Goal: Information Seeking & Learning: Check status

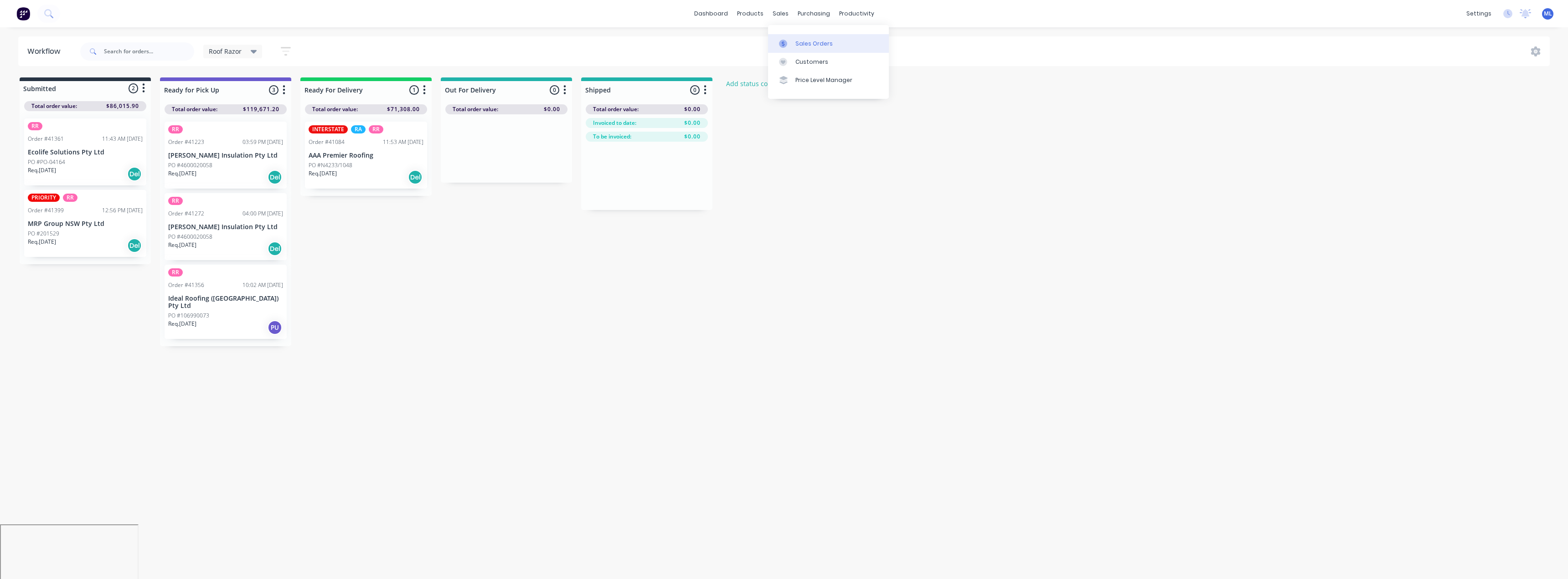
click at [800, 36] on link "Sales Orders" at bounding box center [828, 43] width 121 height 18
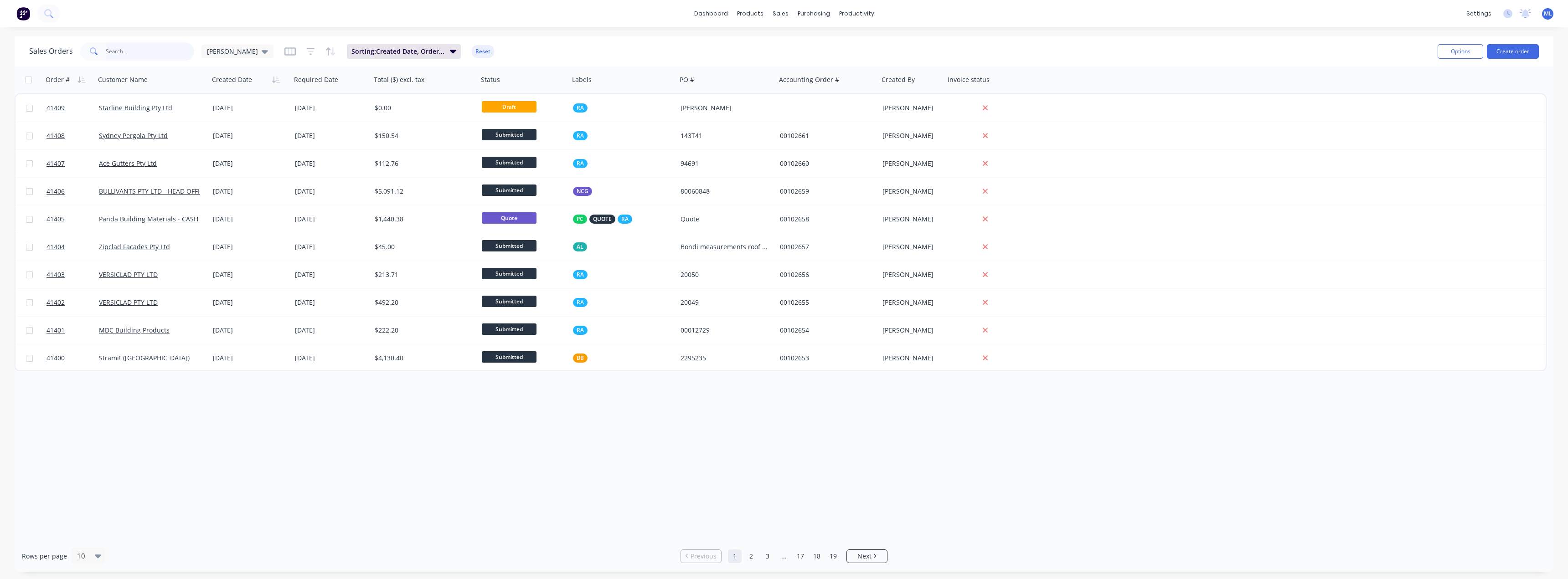
click at [167, 49] on input "text" at bounding box center [150, 52] width 89 height 18
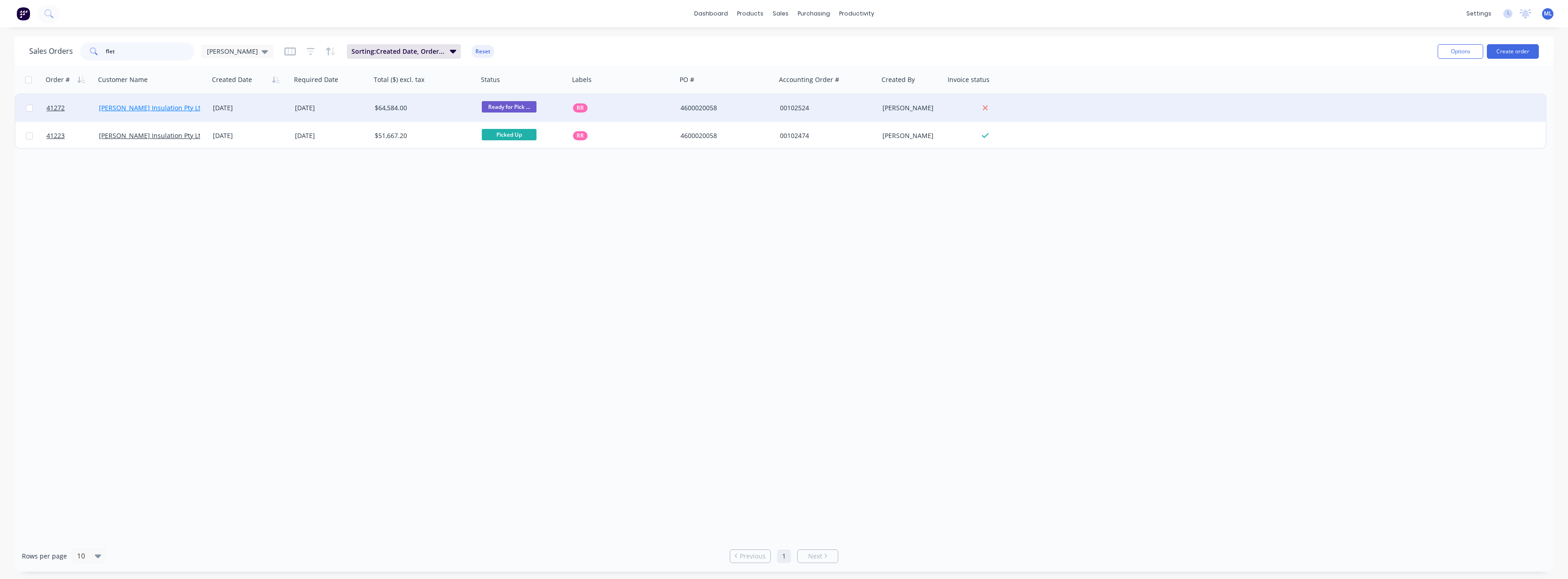
type input "flet"
click at [155, 109] on link "[PERSON_NAME] Insulation Pty Ltd" at bounding box center [152, 108] width 106 height 9
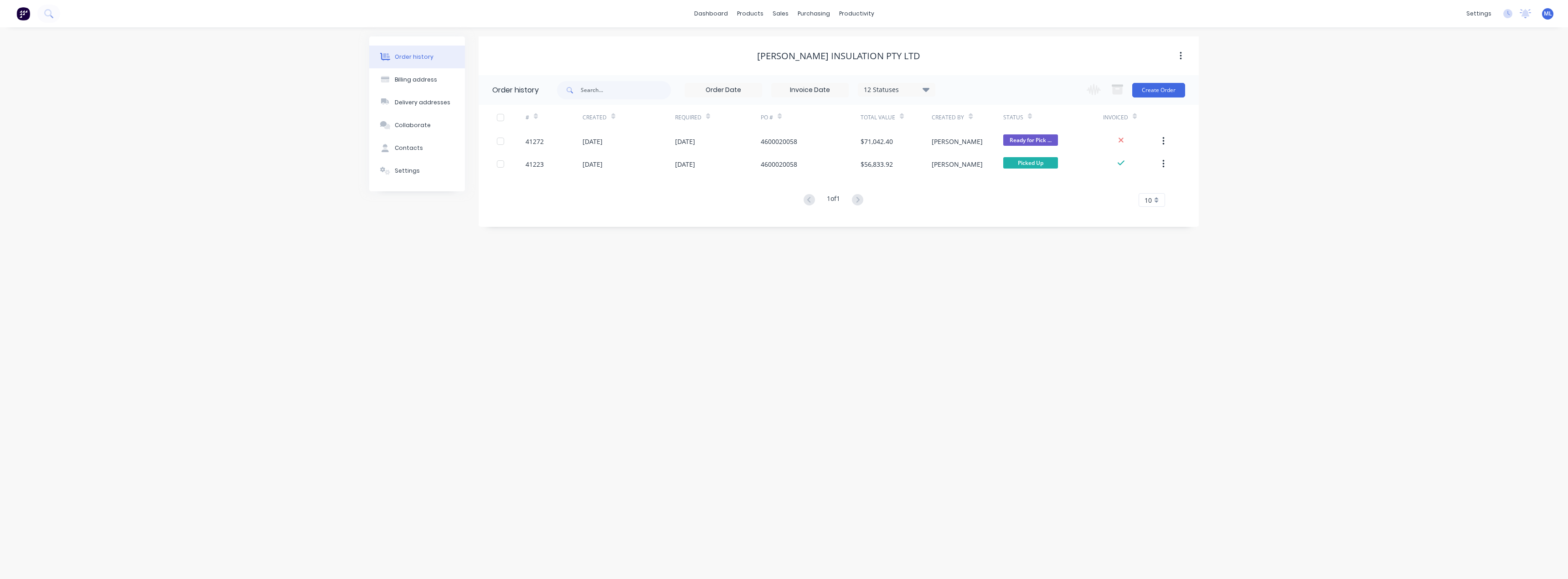
click at [874, 91] on div "12 Statuses" at bounding box center [897, 89] width 77 height 10
drag, startPoint x: 957, startPoint y: 200, endPoint x: 961, endPoint y: 206, distance: 7.2
click at [972, 195] on label at bounding box center [972, 195] width 0 height 0
click at [972, 200] on input "checkbox" at bounding box center [976, 199] width 7 height 9
checkbox input "true"
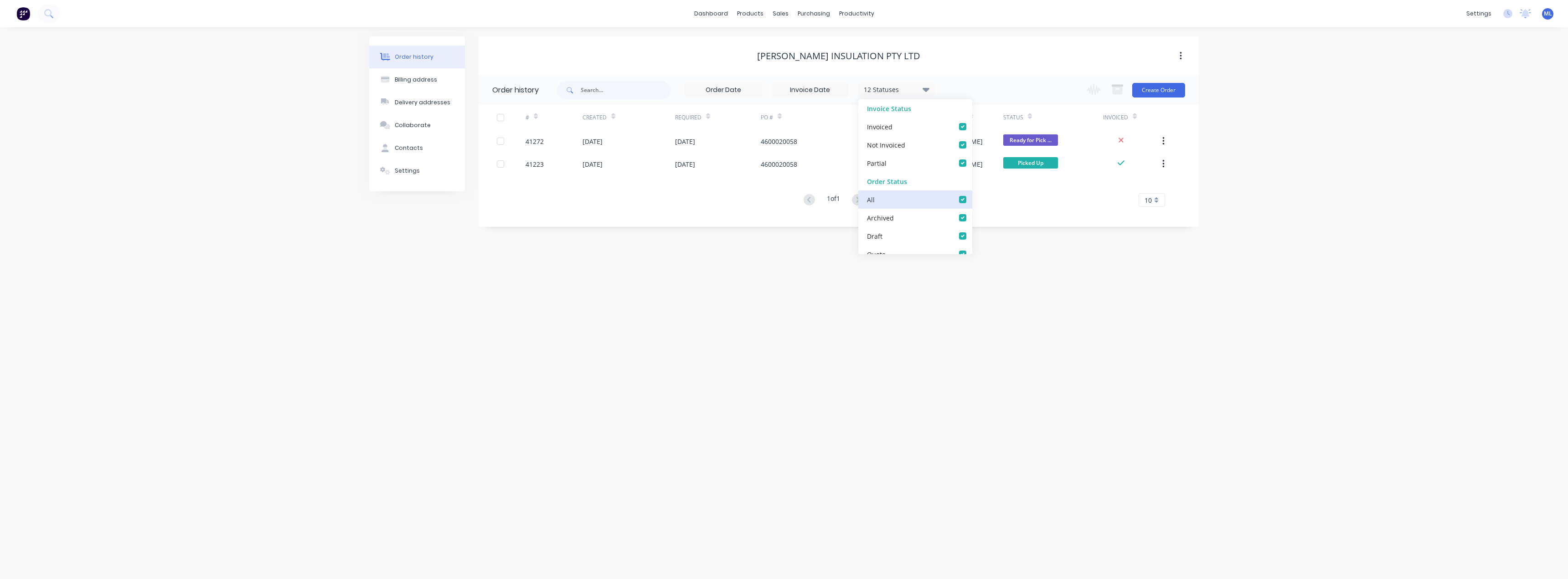
checkbox input "true"
click at [1024, 335] on div "Order history Billing address Delivery addresses Collaborate Contacts Settings …" at bounding box center [784, 303] width 1568 height 552
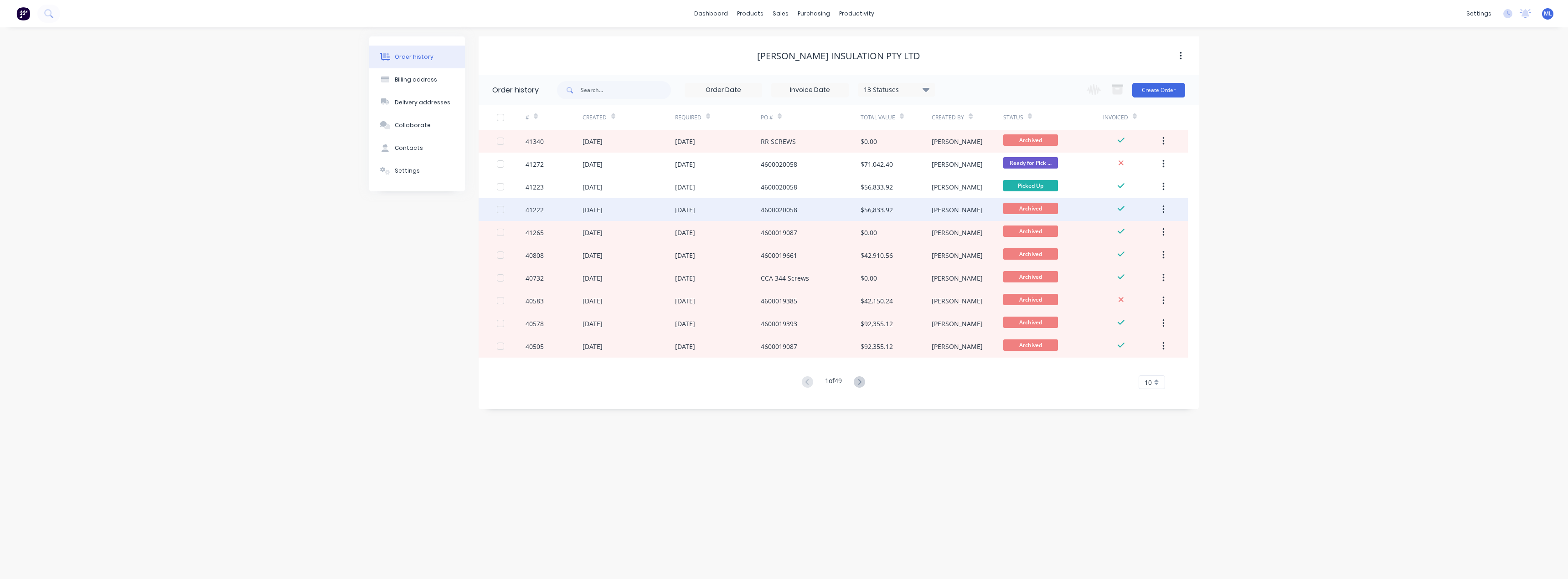
click at [711, 215] on div "[DATE]" at bounding box center [718, 209] width 86 height 23
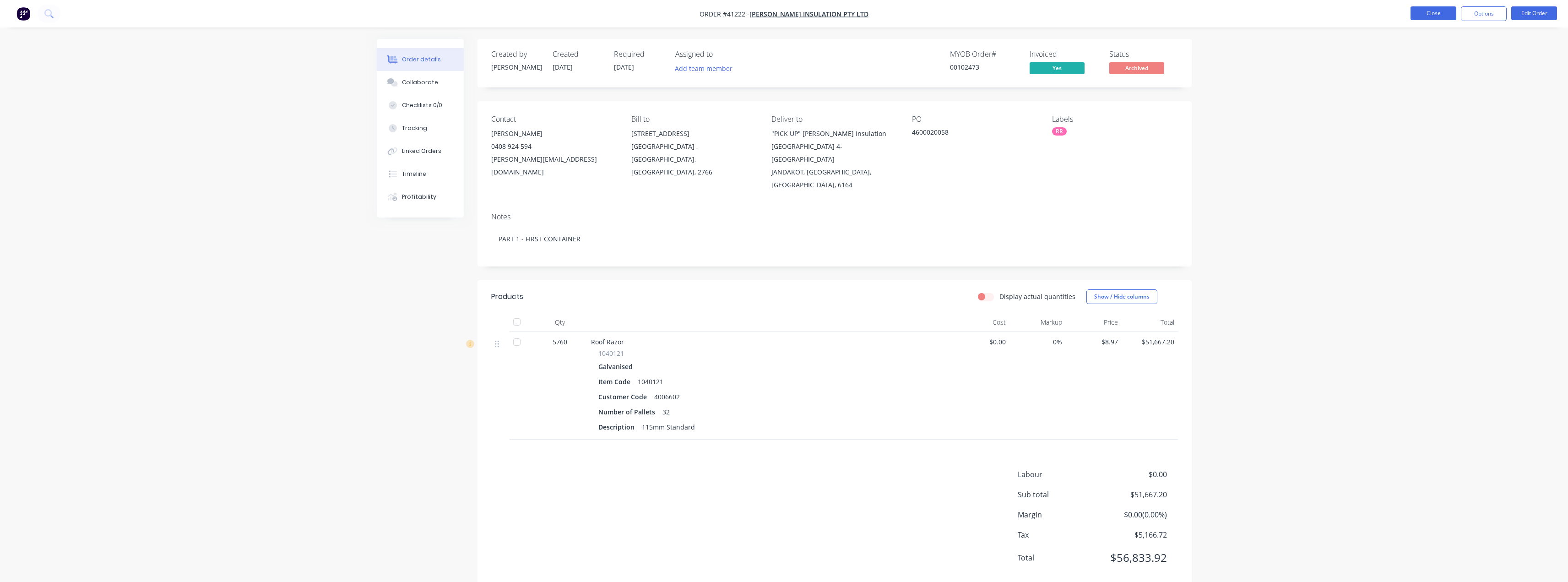
click at [1437, 13] on button "Close" at bounding box center [1433, 13] width 46 height 13
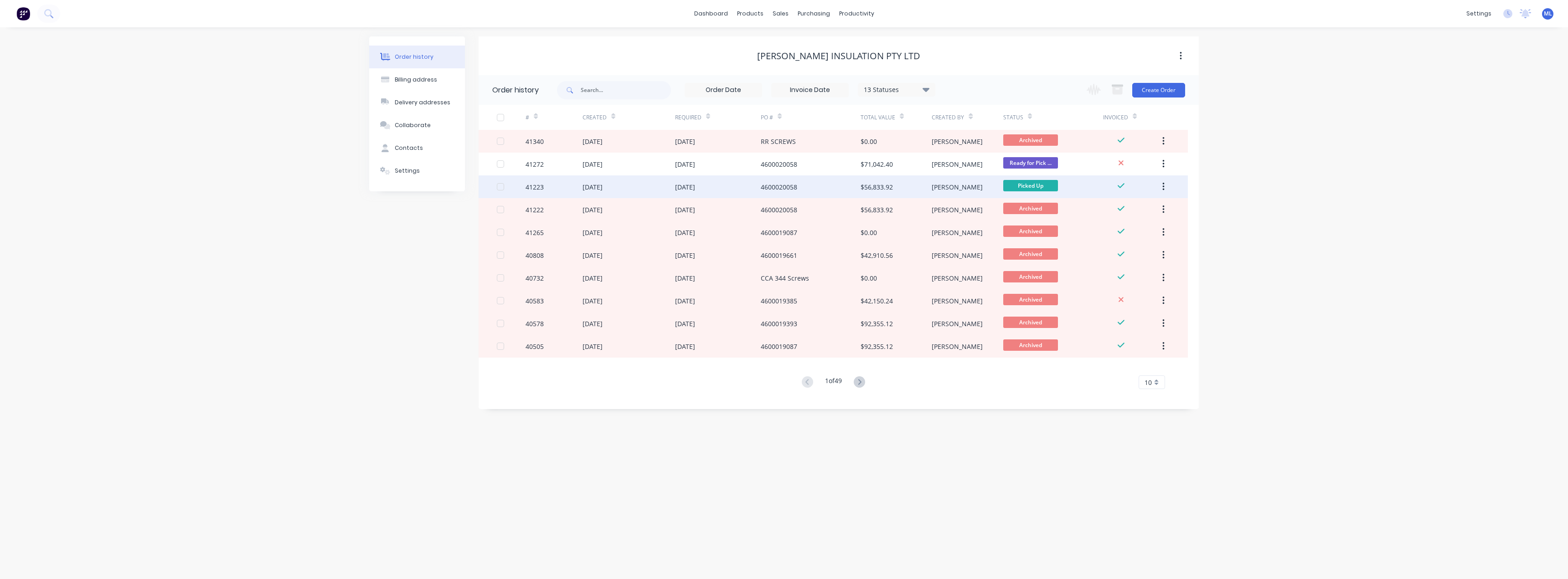
click at [796, 186] on div "4600020058" at bounding box center [779, 187] width 37 height 10
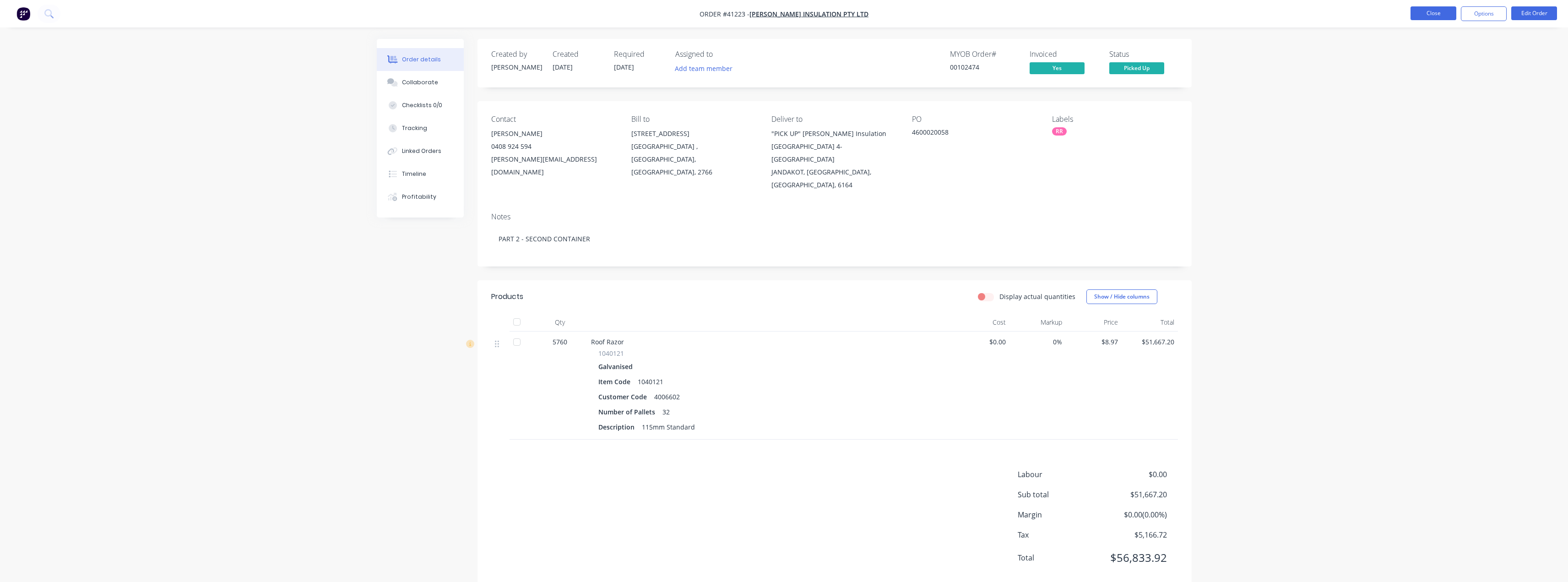
click at [1424, 10] on button "Close" at bounding box center [1433, 13] width 46 height 13
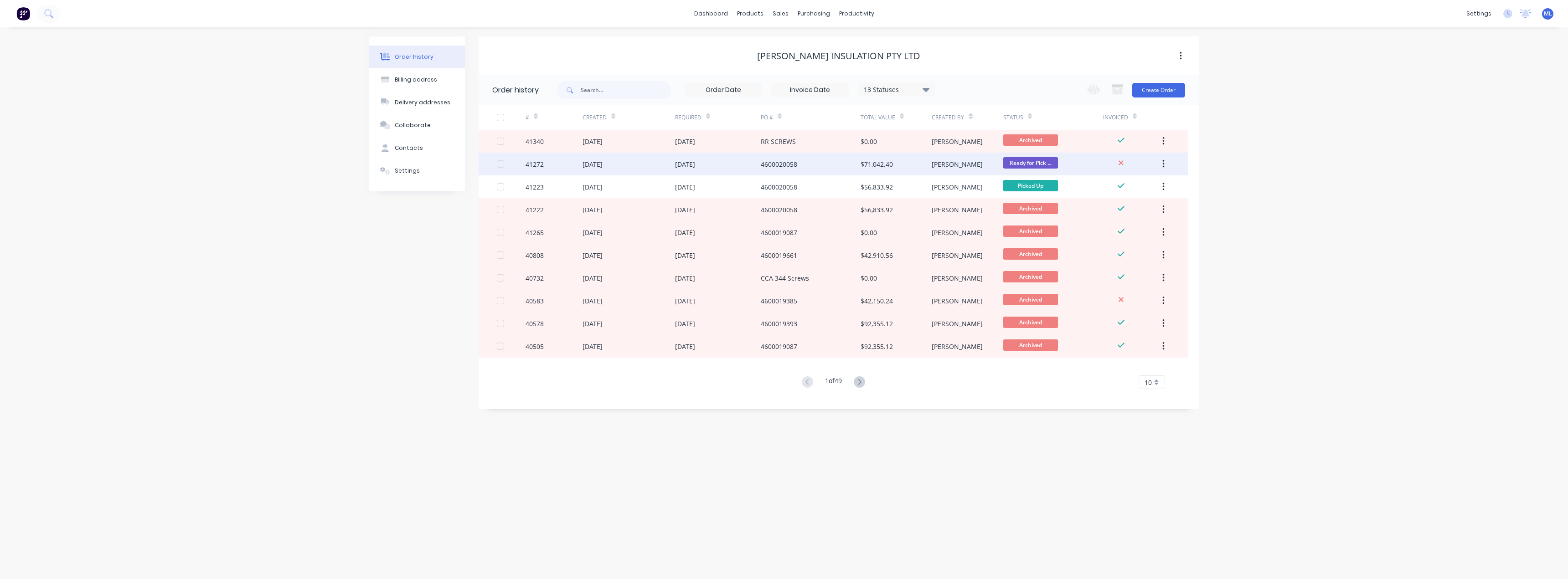
click at [810, 167] on div "4600020058" at bounding box center [811, 164] width 100 height 23
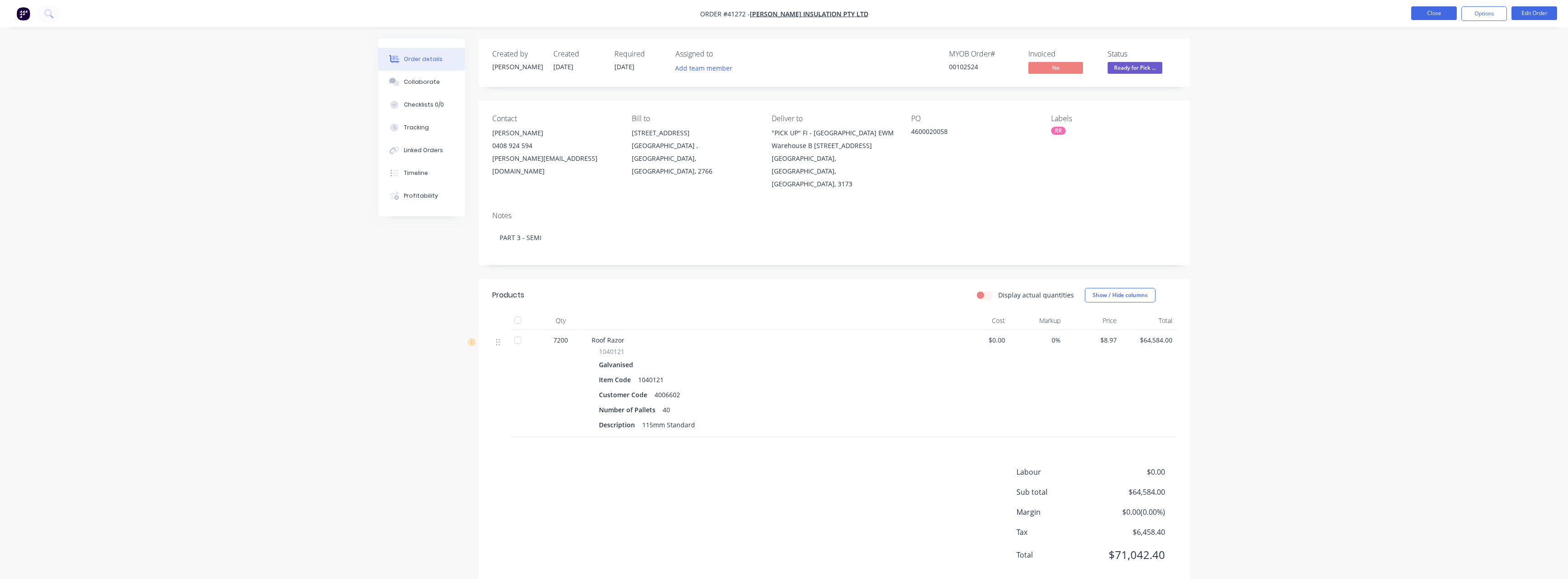
click at [1434, 15] on button "Close" at bounding box center [1433, 13] width 46 height 13
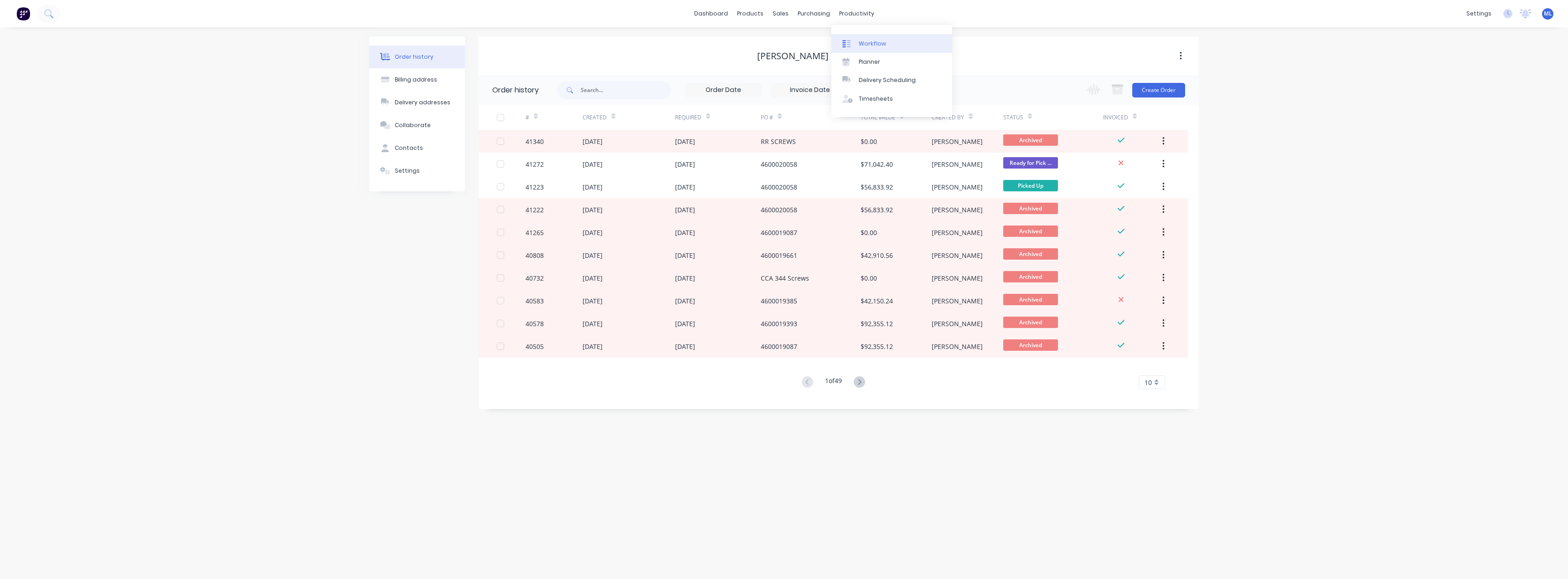
click at [872, 40] on div "Workflow" at bounding box center [872, 43] width 27 height 8
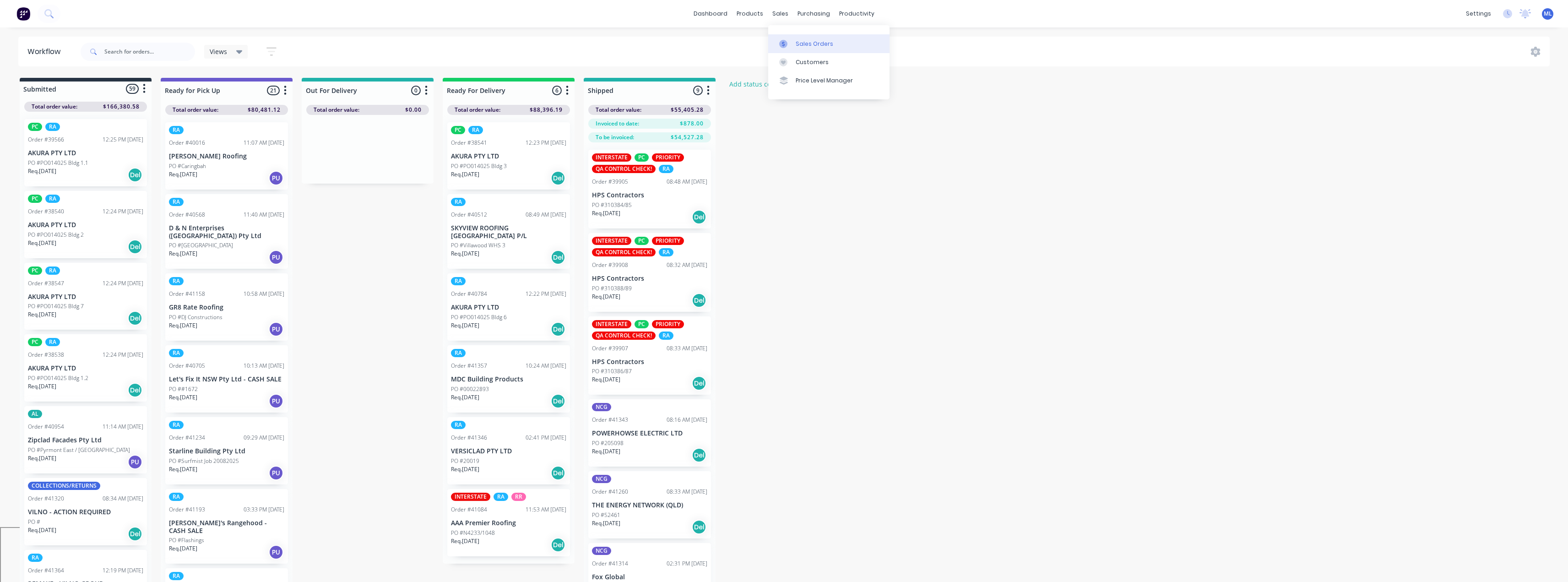
click at [796, 45] on div "Sales Orders" at bounding box center [814, 43] width 37 height 8
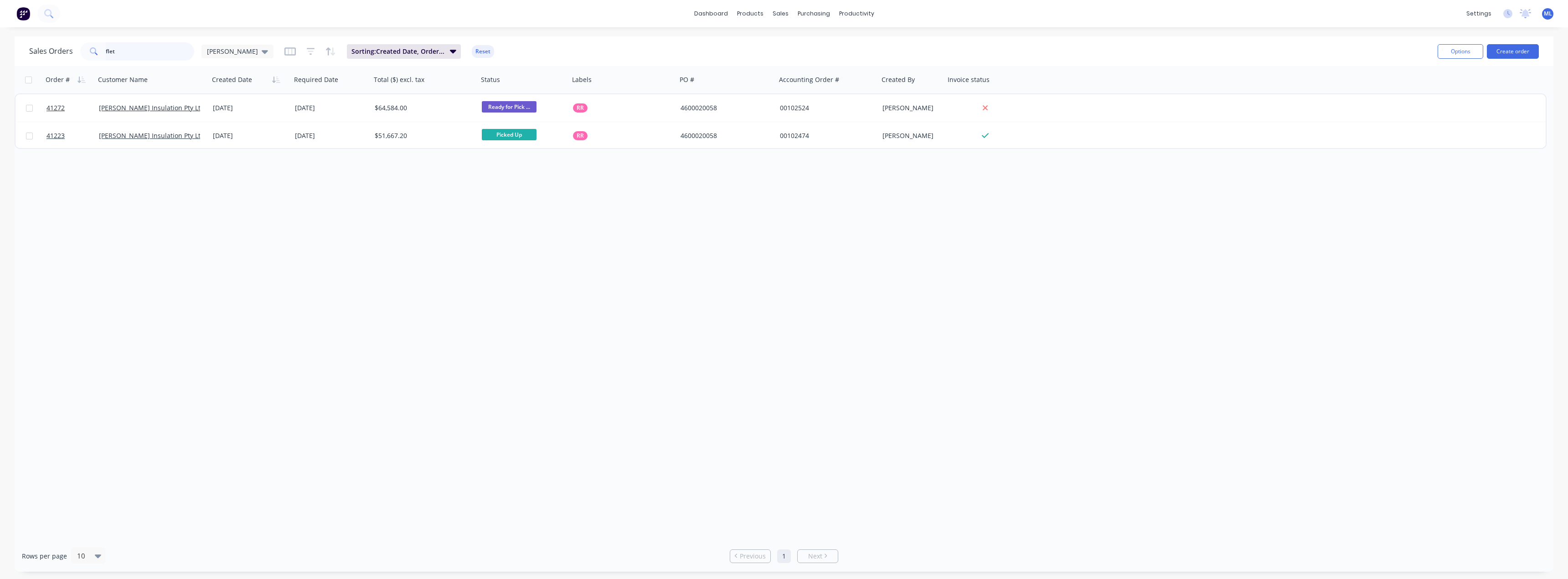
click at [128, 54] on input "flet" at bounding box center [150, 52] width 89 height 18
type input "f"
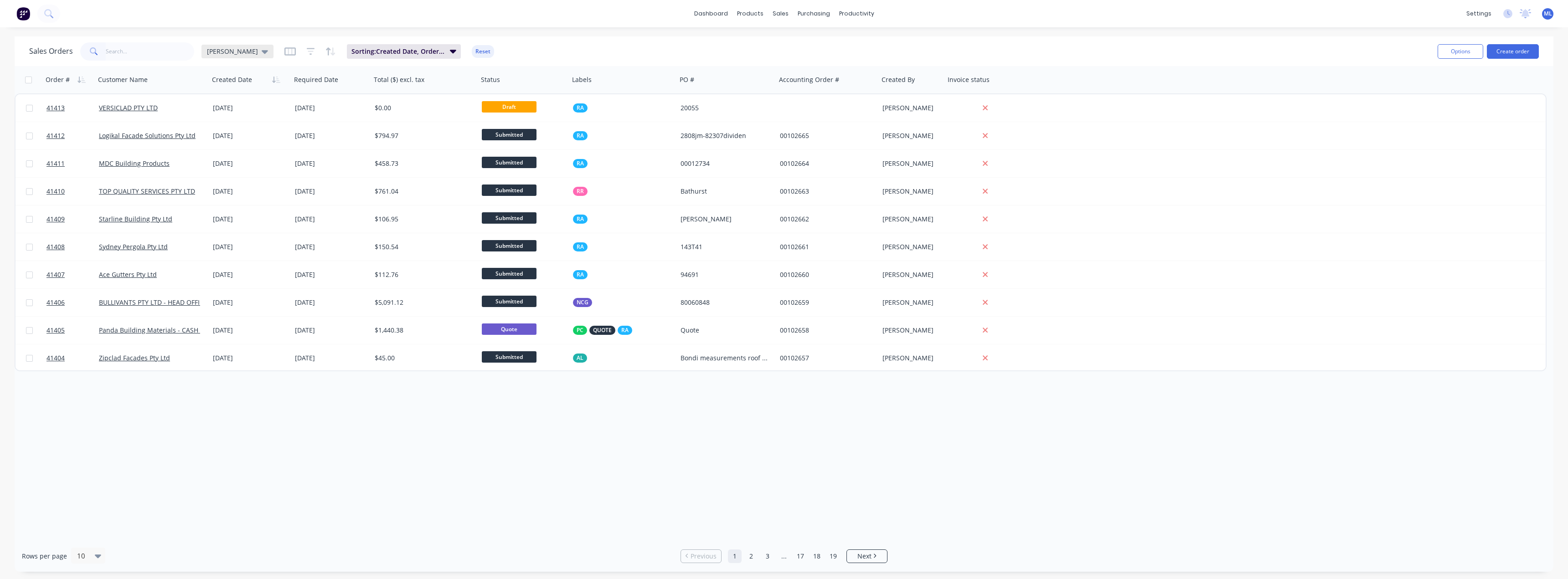
click at [262, 51] on icon at bounding box center [265, 51] width 6 height 10
click at [237, 186] on button "EOM Forecast" at bounding box center [256, 184] width 104 height 10
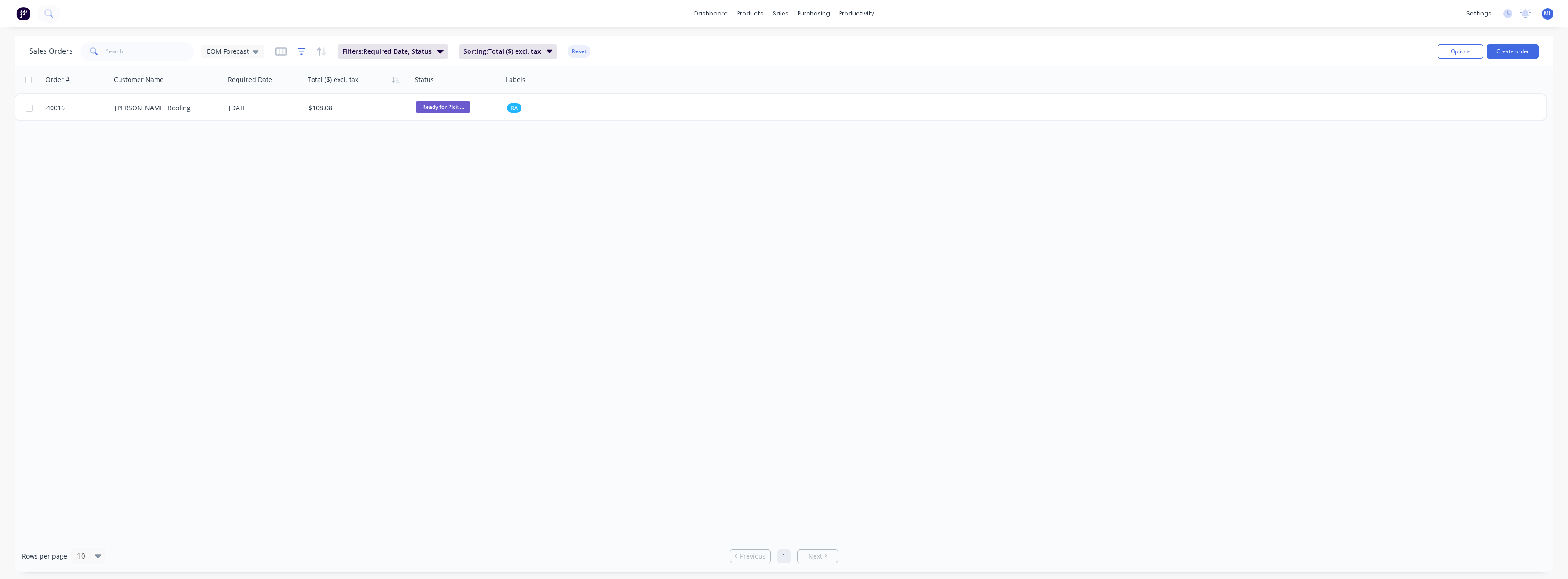
click at [299, 55] on icon "button" at bounding box center [301, 51] width 8 height 7
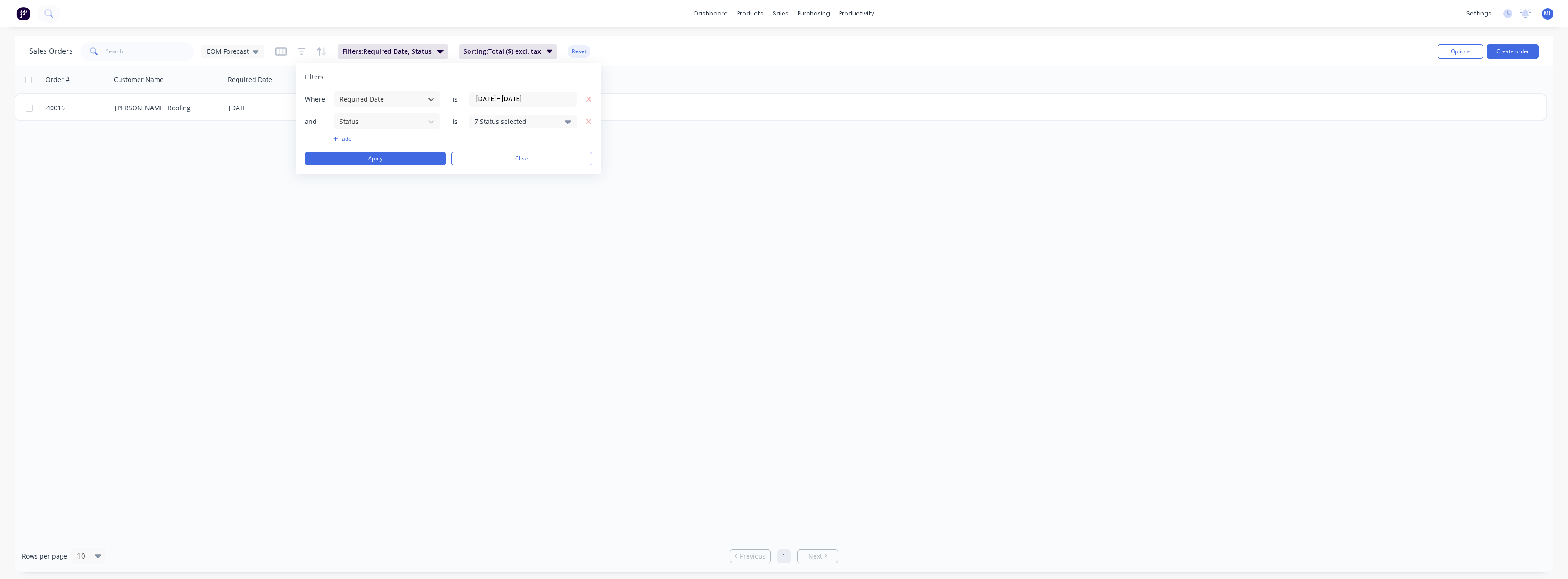
click at [528, 99] on input "[DATE] - [DATE]" at bounding box center [523, 99] width 106 height 13
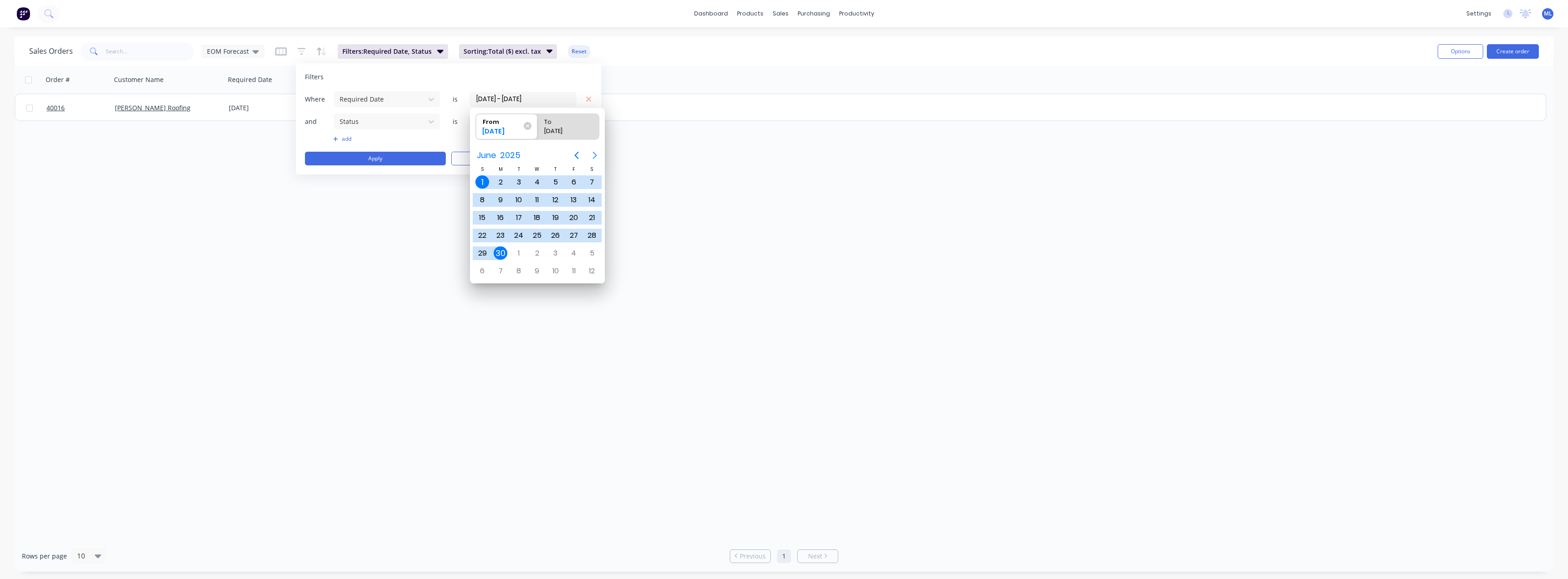
click at [589, 154] on button "Next page" at bounding box center [595, 155] width 18 height 18
click at [589, 154] on button "Next page" at bounding box center [595, 155] width 18 height 18
click at [571, 181] on div "1" at bounding box center [574, 182] width 13 height 13
type input "[DATE]"
radio input "false"
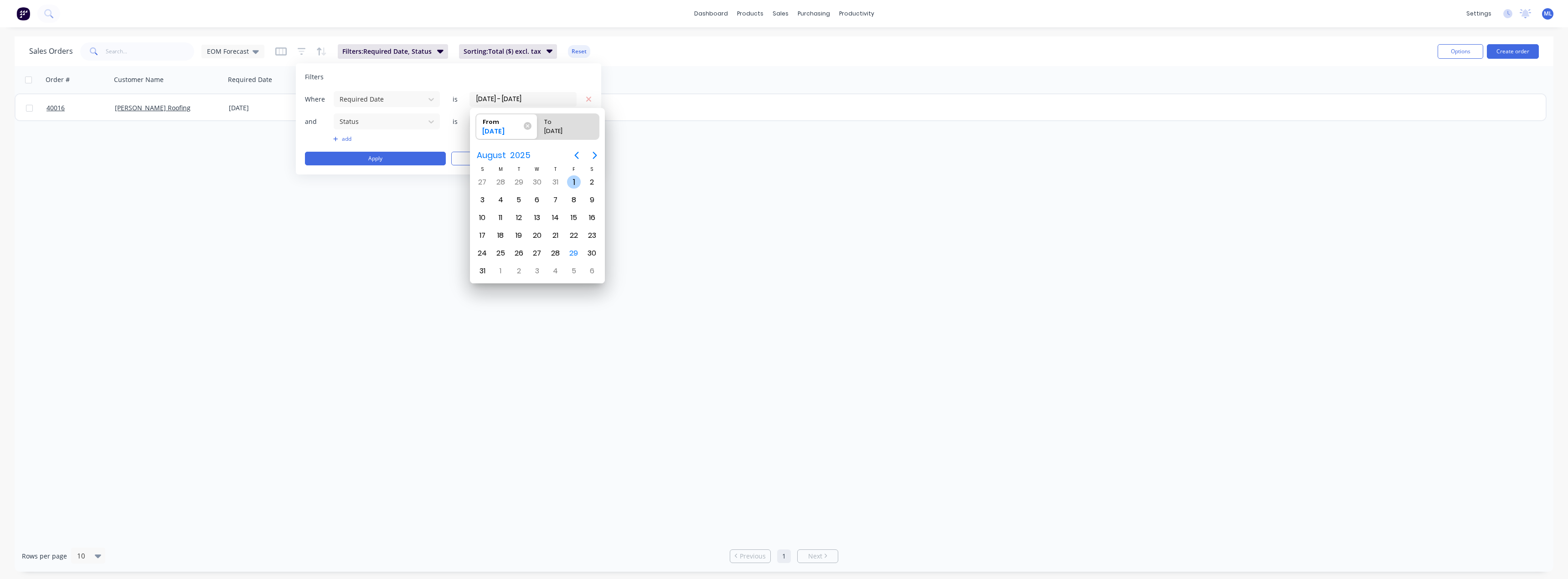
radio input "true"
click at [483, 268] on div "31" at bounding box center [482, 271] width 13 height 13
type input "[DATE] - [DATE]"
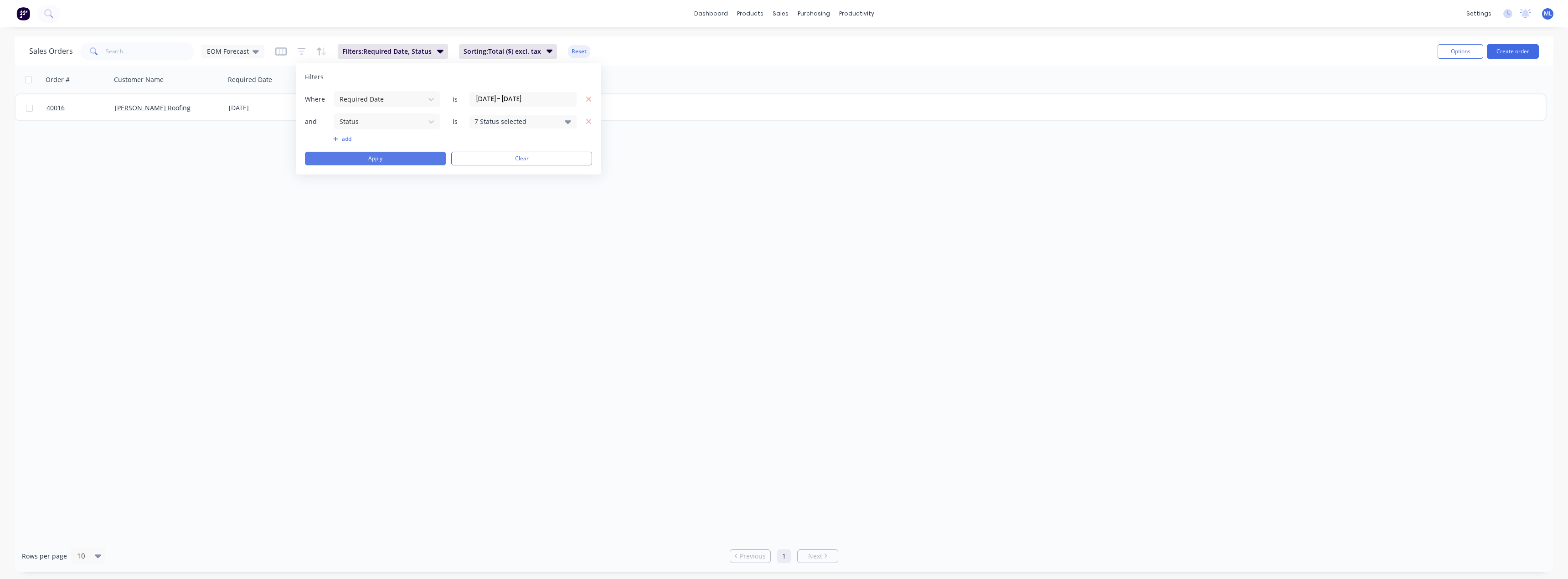
click at [394, 158] on button "Apply" at bounding box center [375, 158] width 141 height 13
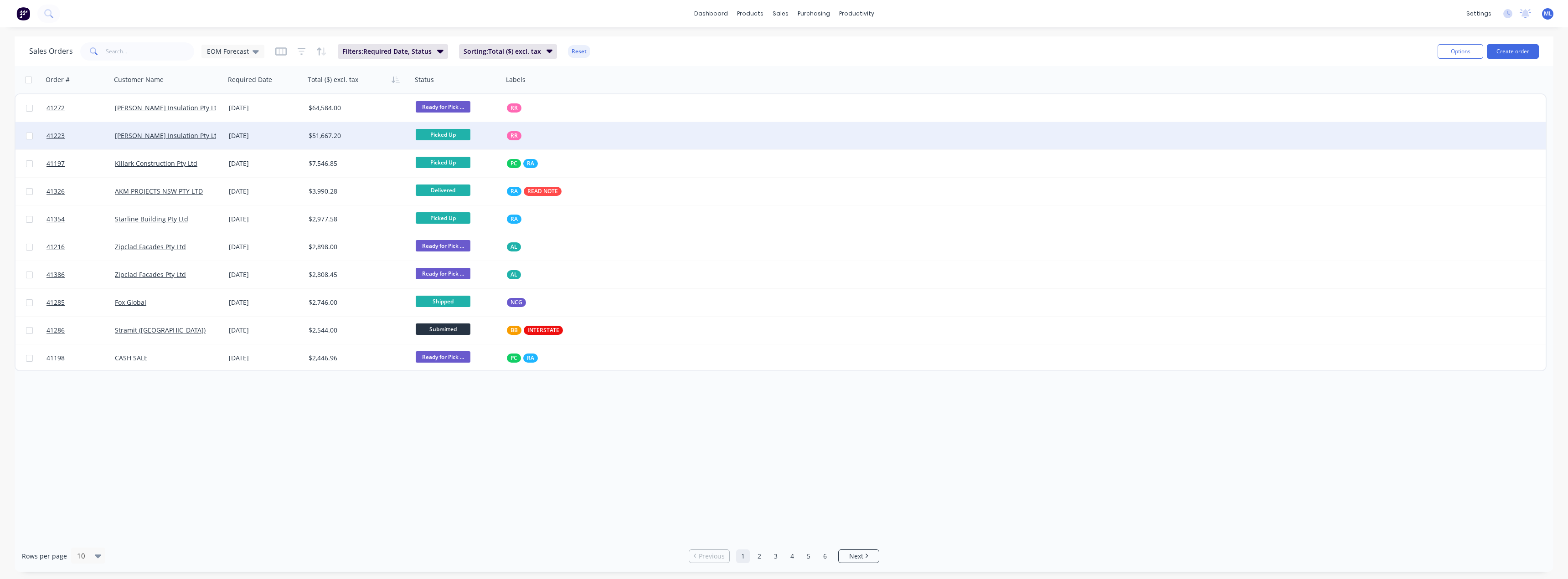
click at [366, 134] on div "$51,667.20" at bounding box center [356, 136] width 95 height 9
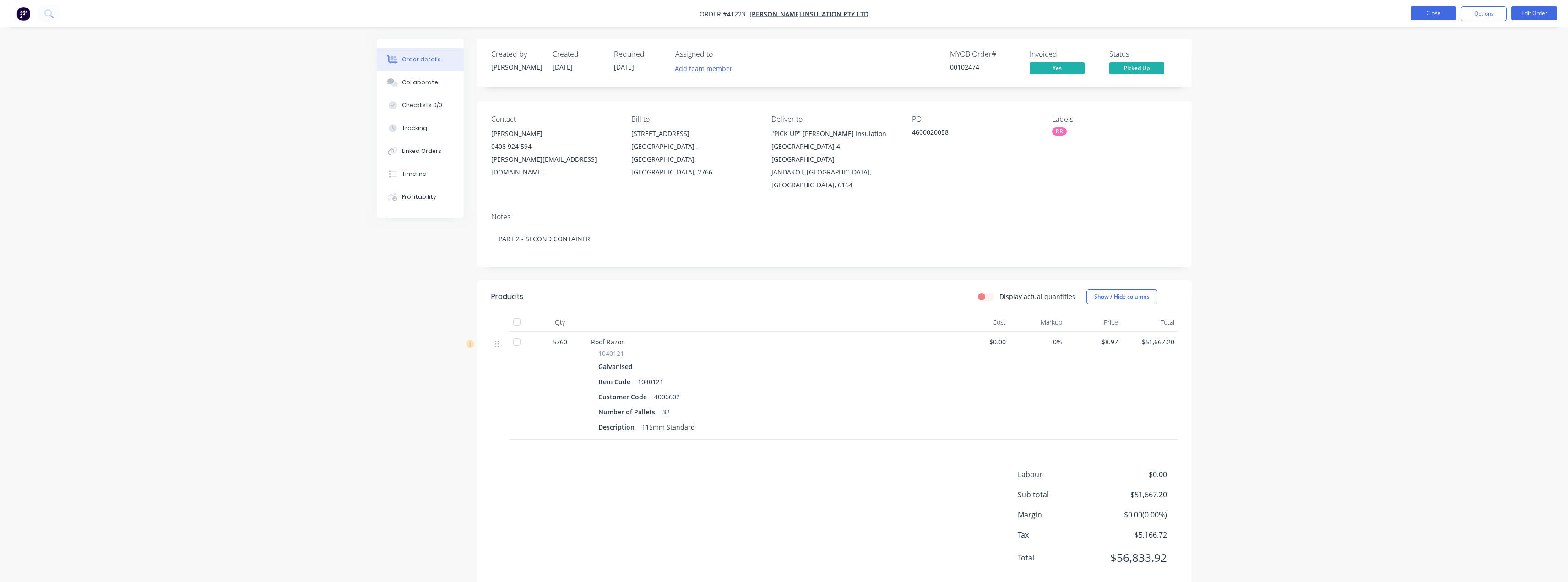
click at [1437, 12] on button "Close" at bounding box center [1433, 13] width 46 height 13
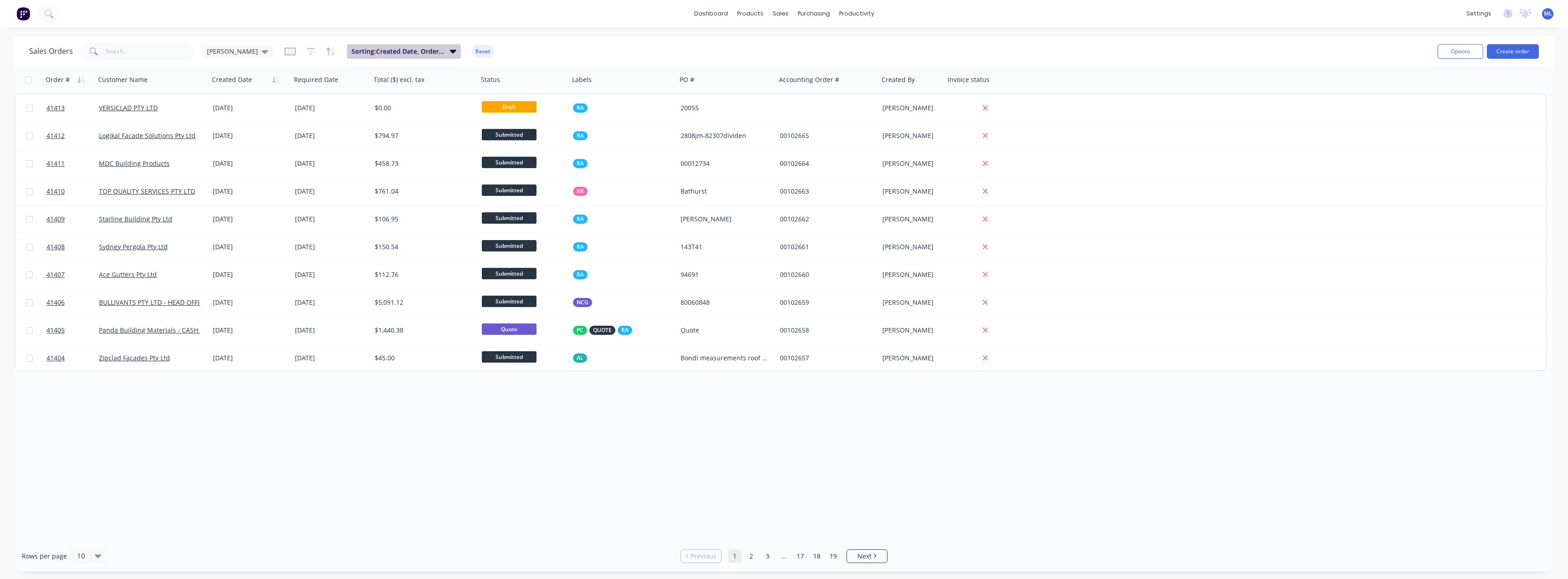
click at [392, 53] on span "Sorting: Created Date, Order #" at bounding box center [397, 51] width 93 height 9
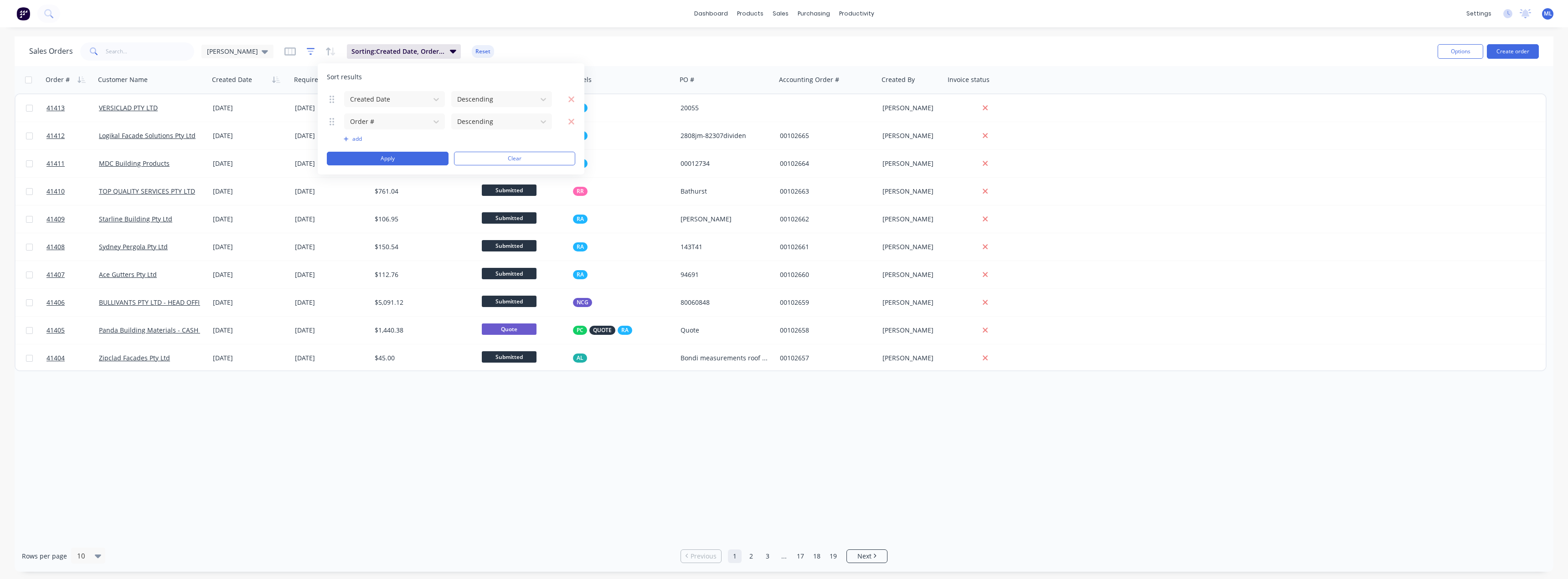
click at [307, 52] on icon "button" at bounding box center [310, 51] width 6 height 1
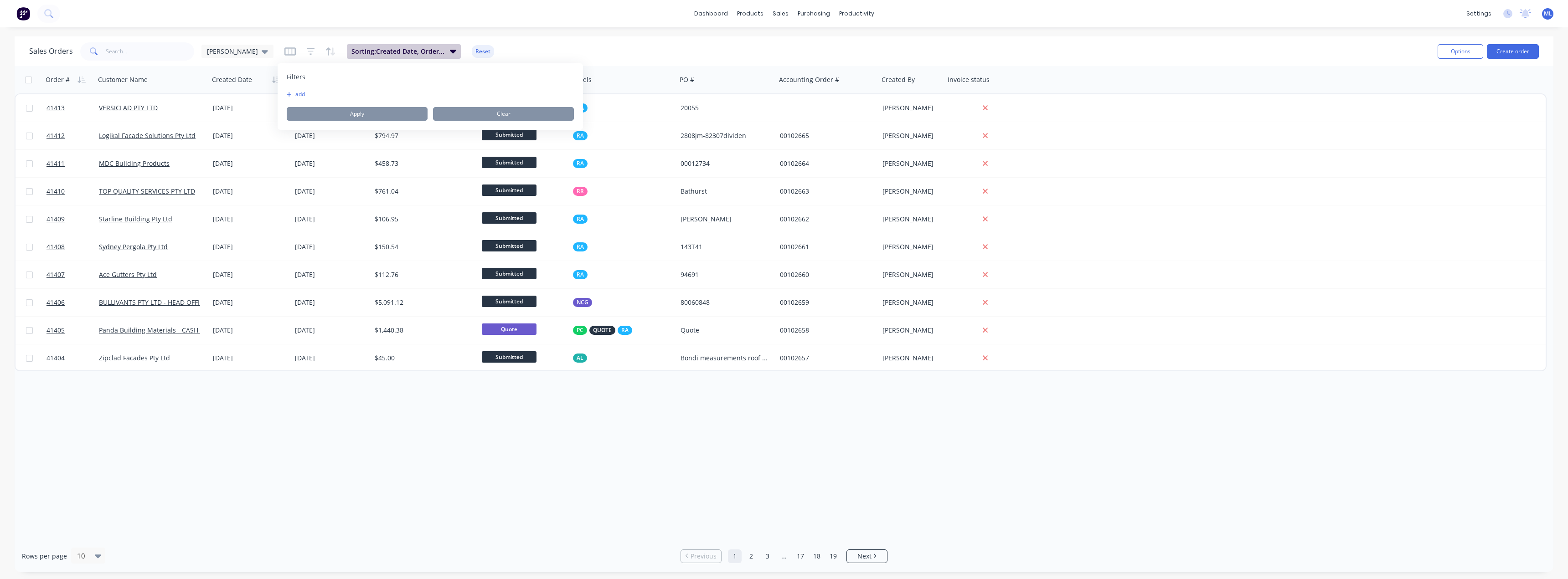
click at [351, 52] on span "Sorting: Created Date, Order #" at bounding box center [397, 51] width 93 height 9
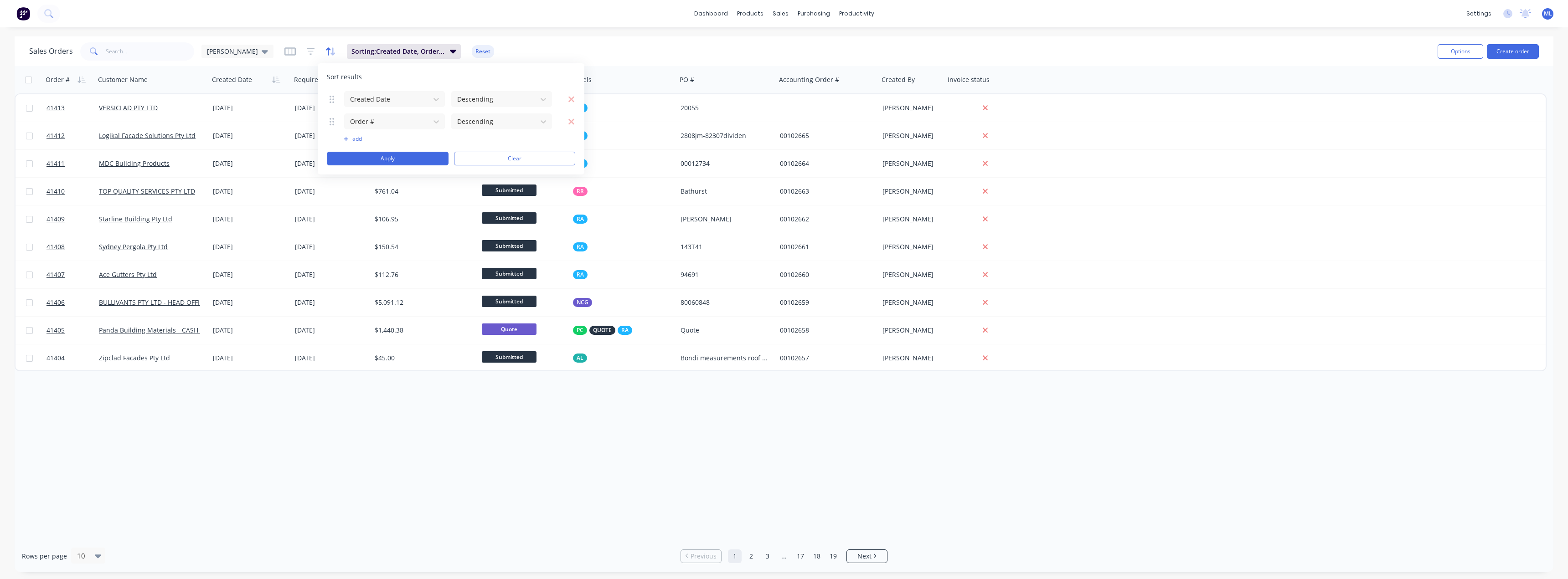
click at [331, 50] on icon "button" at bounding box center [332, 51] width 4 height 8
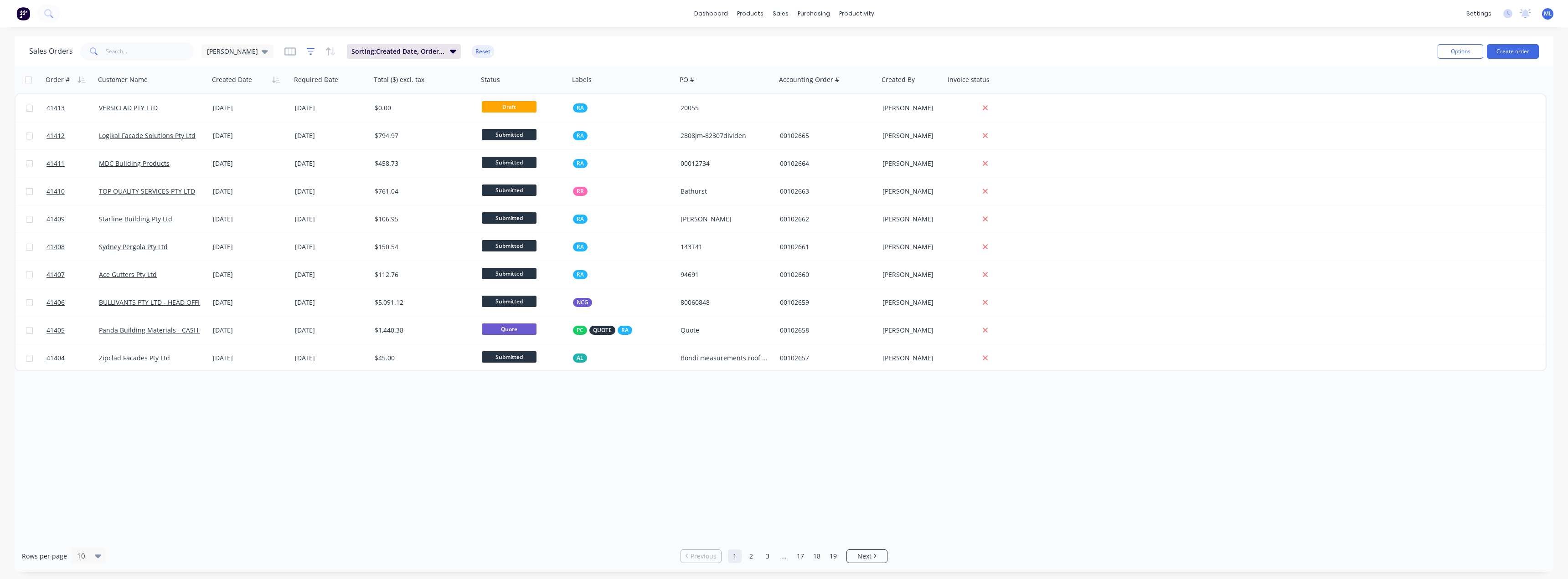
click at [307, 52] on icon "button" at bounding box center [310, 51] width 8 height 9
click at [292, 95] on button "add" at bounding box center [298, 94] width 23 height 7
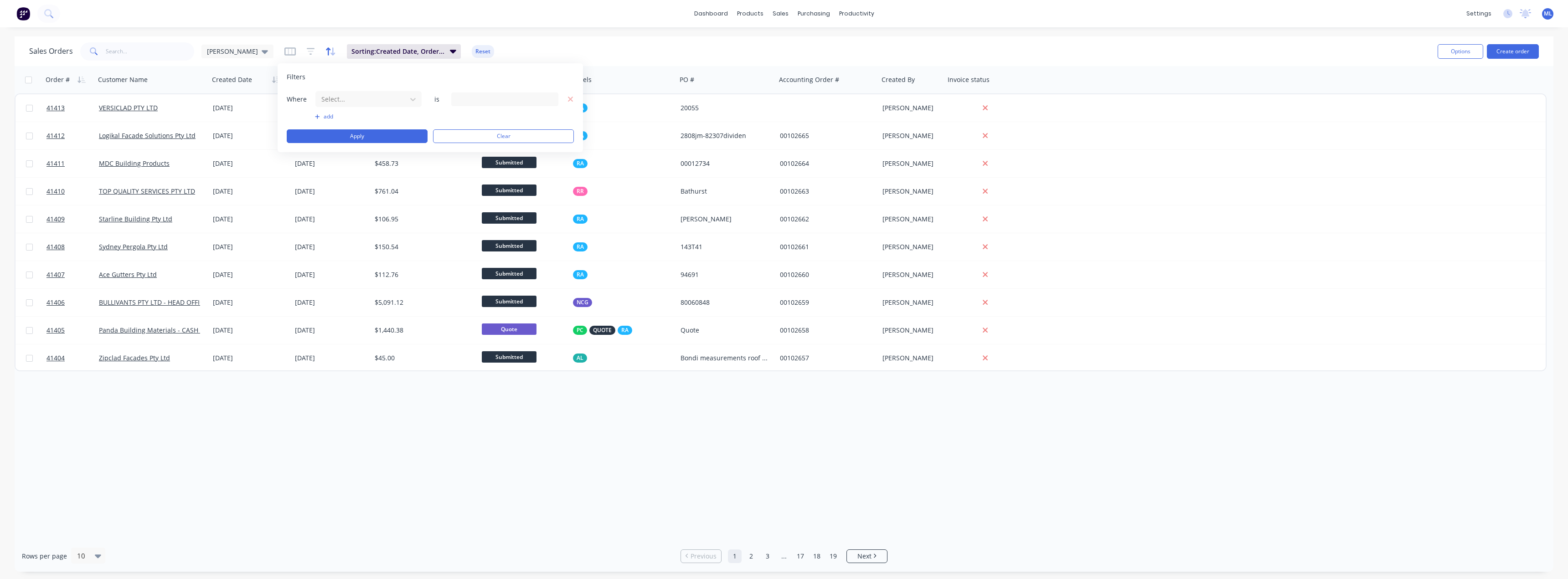
click at [326, 51] on icon "button" at bounding box center [331, 51] width 10 height 9
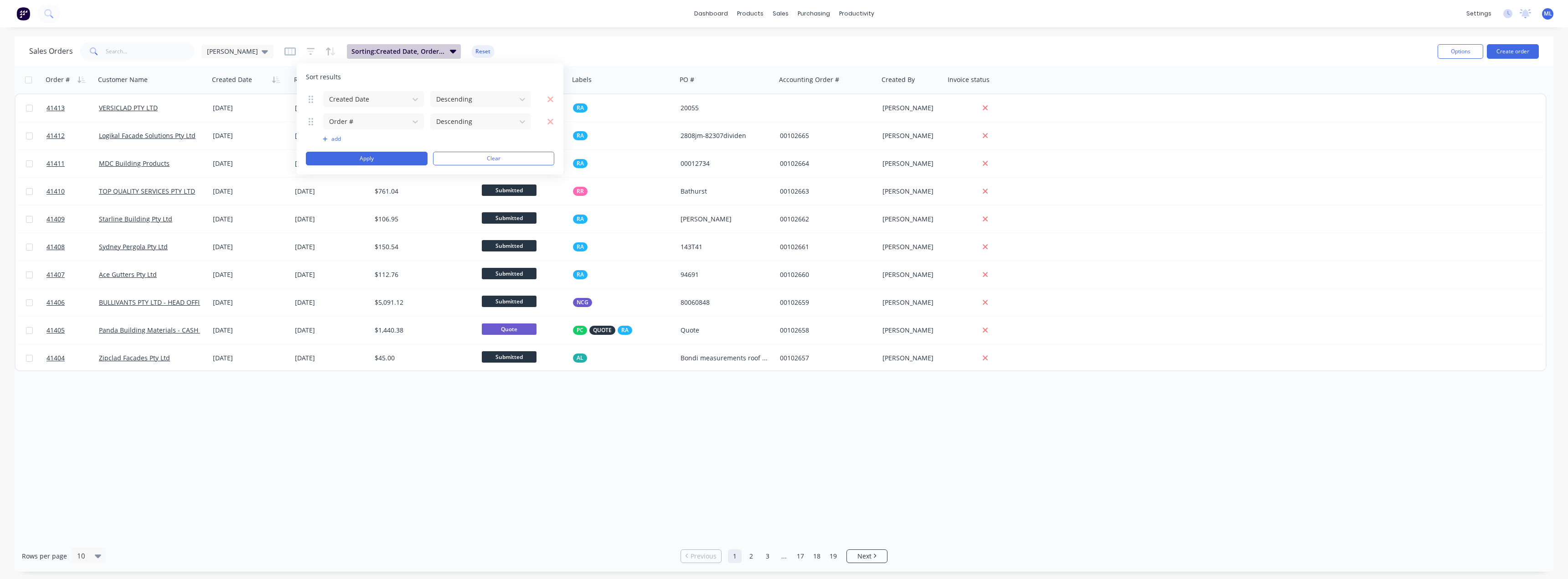
click at [351, 52] on span "Sorting: Created Date, Order #" at bounding box center [397, 51] width 93 height 9
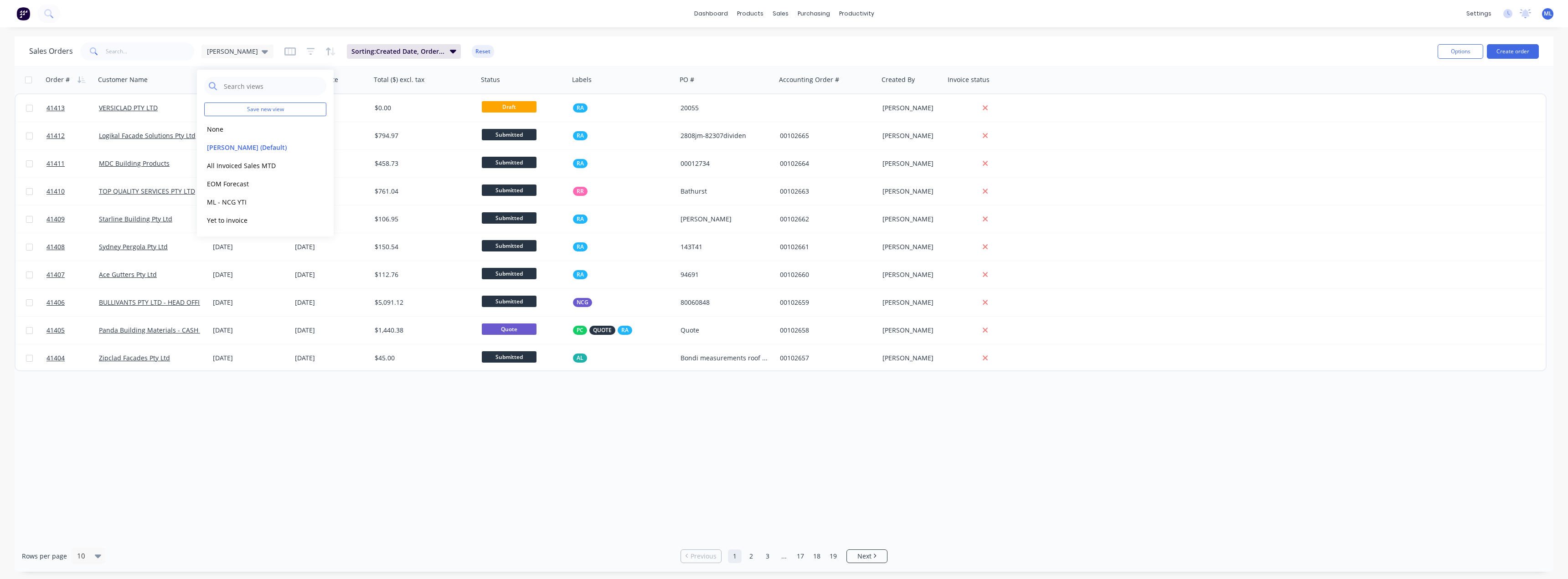
click at [235, 185] on button "EOM Forecast" at bounding box center [256, 184] width 104 height 10
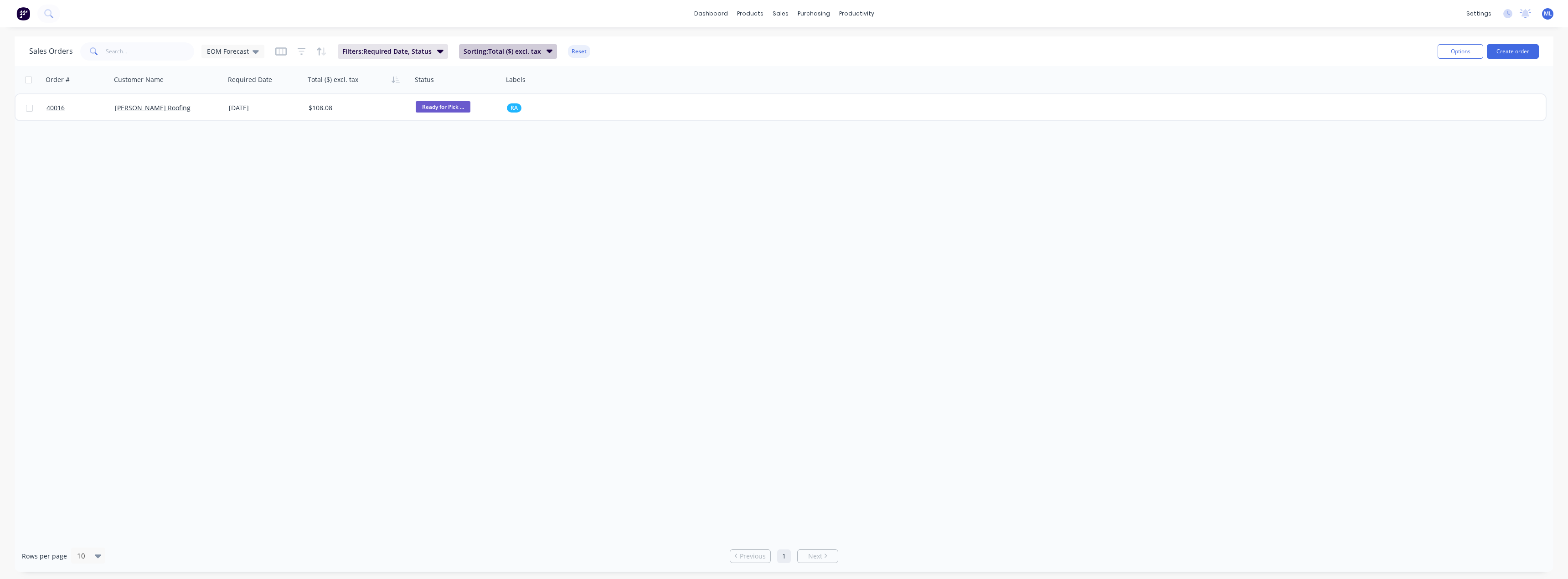
click at [498, 52] on span "Sorting: Total ($) excl. tax" at bounding box center [502, 51] width 77 height 9
click at [415, 54] on span "Filters: Required Date, Status" at bounding box center [387, 51] width 89 height 9
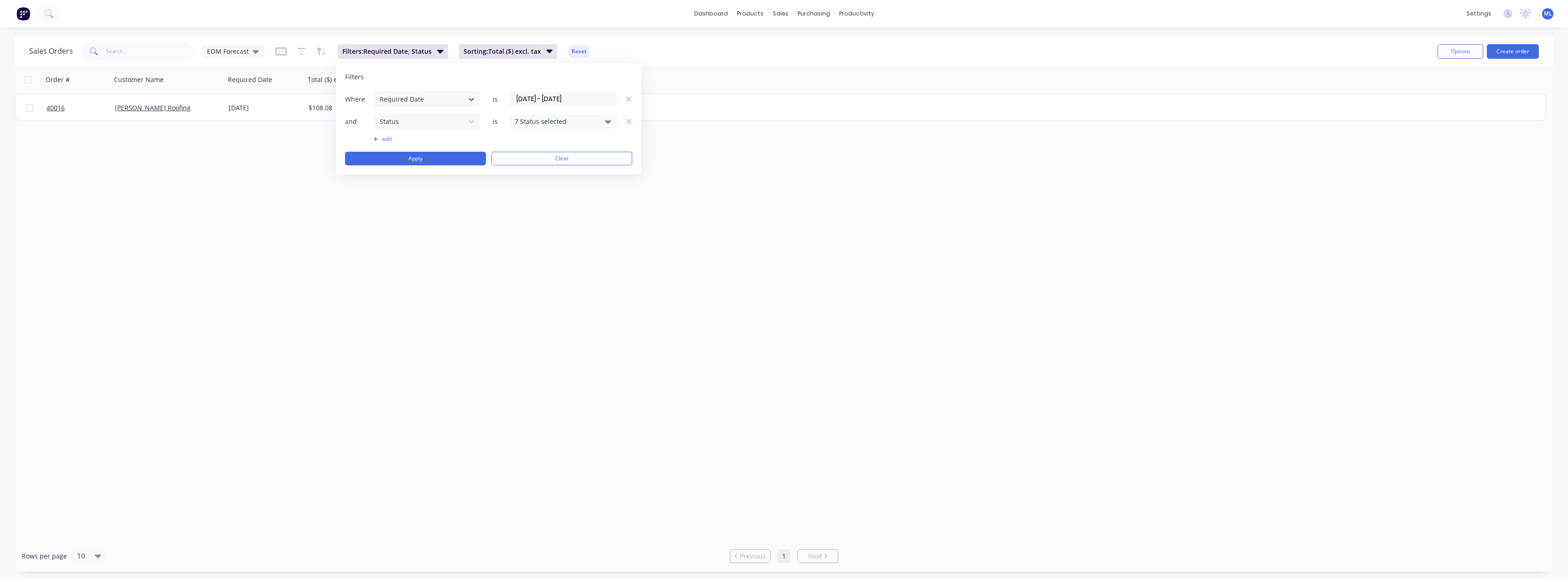
click at [549, 100] on input "[DATE] - [DATE]" at bounding box center [563, 99] width 106 height 13
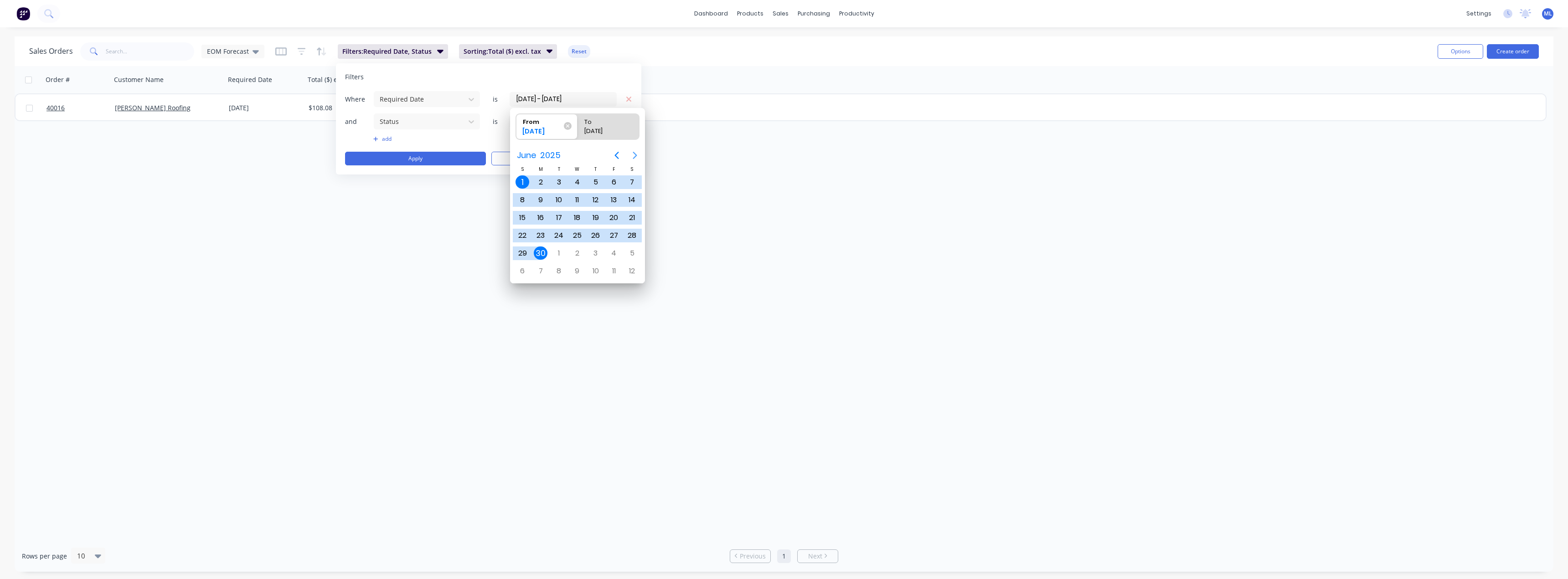
click at [632, 156] on icon "Next page" at bounding box center [635, 155] width 11 height 11
click at [609, 184] on div "1" at bounding box center [614, 182] width 13 height 13
type input "[DATE]"
radio input "false"
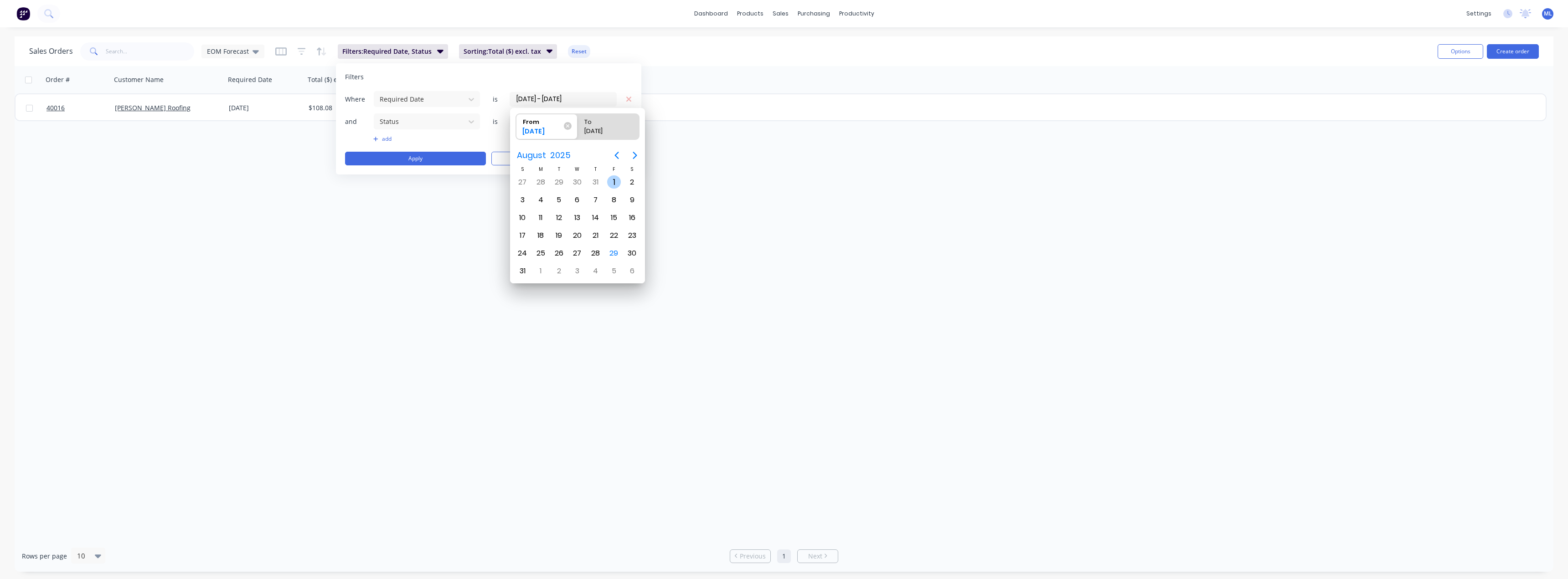
radio input "true"
click at [522, 269] on div "31" at bounding box center [522, 271] width 13 height 13
type input "[DATE] - [DATE]"
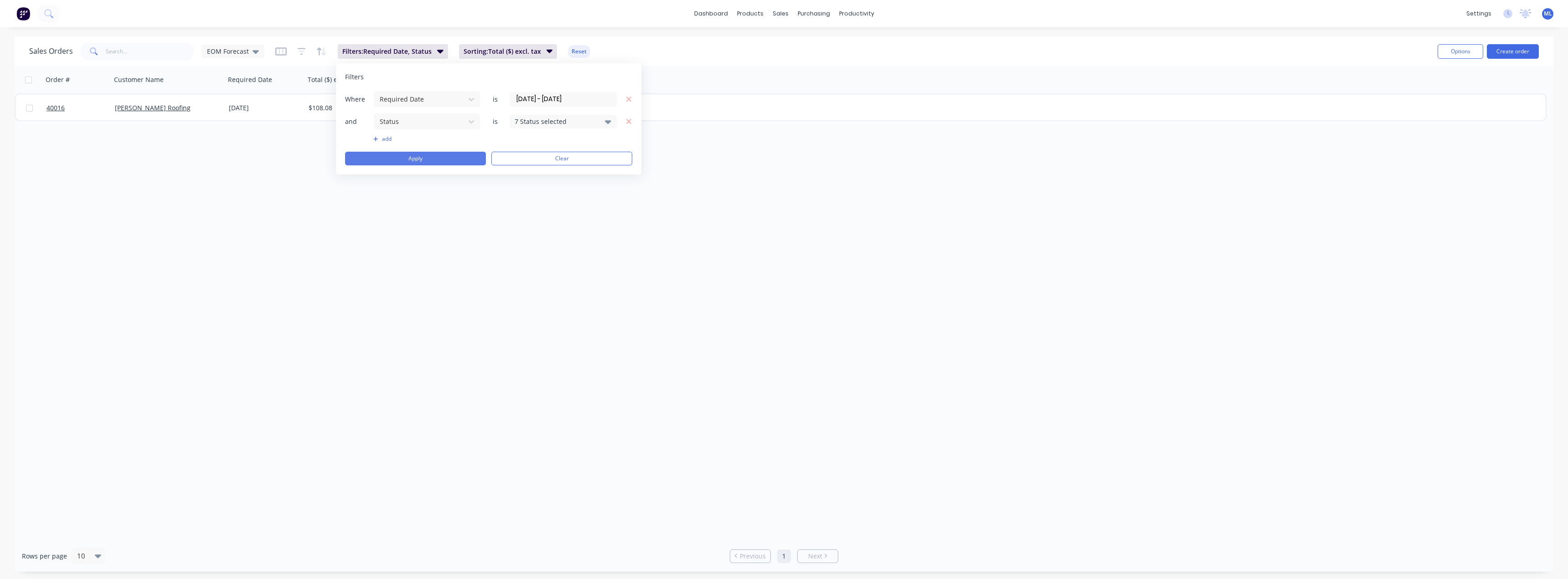
click at [432, 159] on button "Apply" at bounding box center [415, 158] width 141 height 13
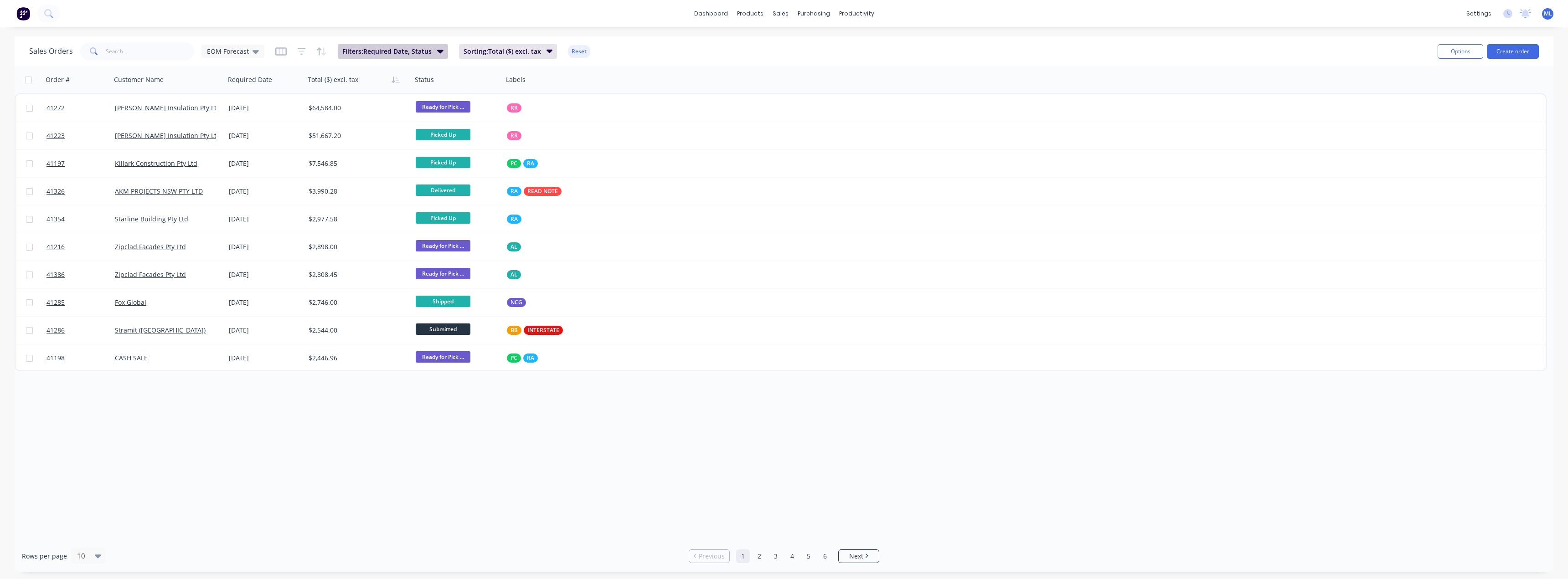
click at [425, 48] on span "Filters: Required Date, Status" at bounding box center [387, 51] width 89 height 9
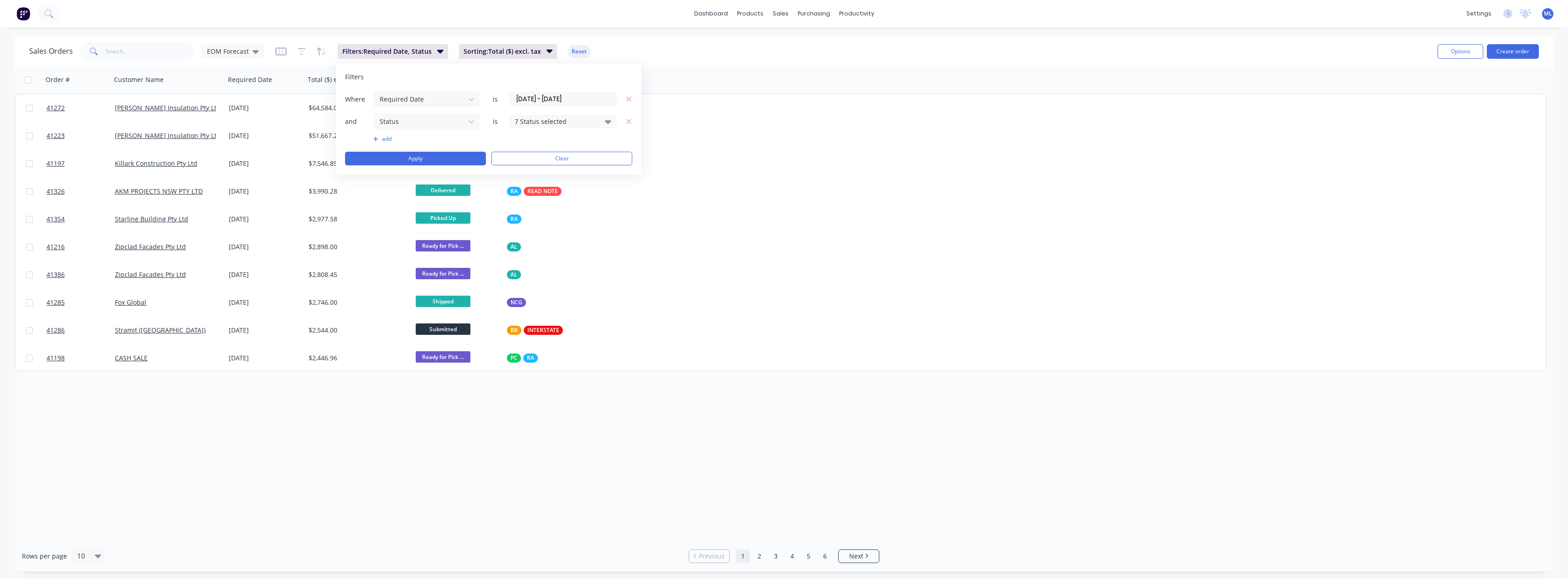
click at [576, 120] on div "7 Status selected" at bounding box center [556, 122] width 83 height 10
click at [379, 137] on button "add" at bounding box center [427, 139] width 107 height 7
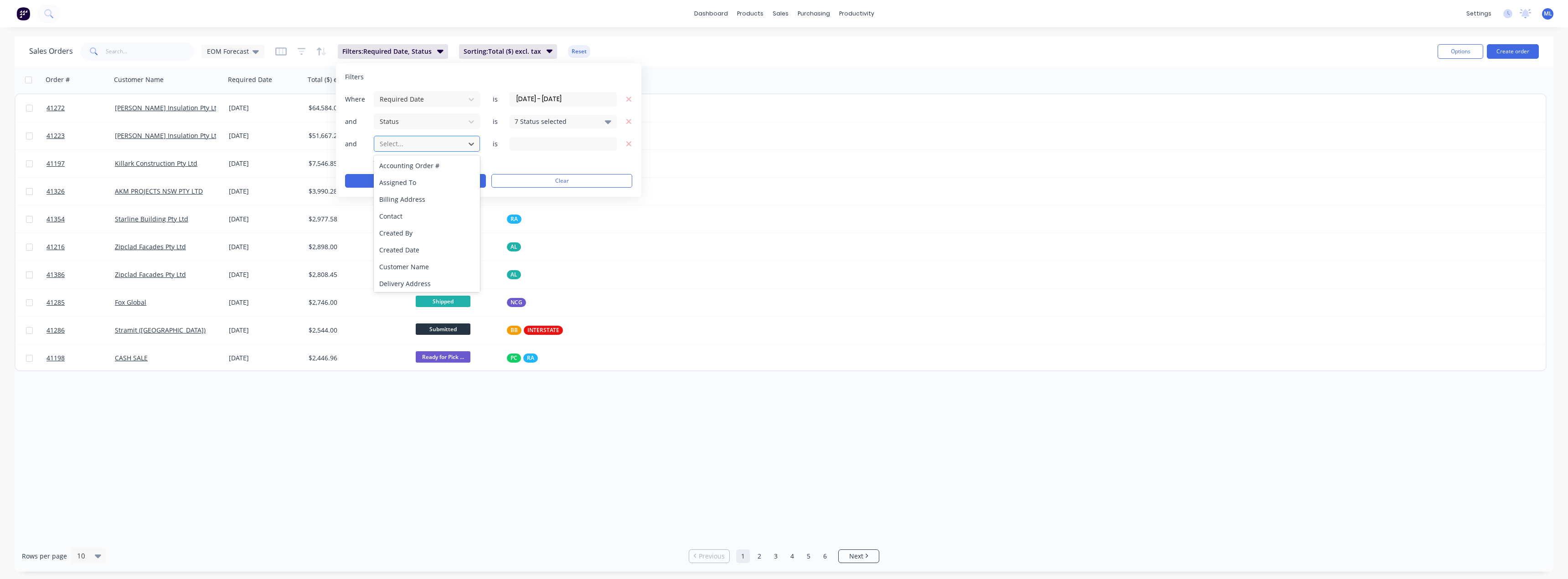
click at [418, 140] on div at bounding box center [419, 144] width 82 height 12
type input "inv"
click at [449, 157] on div "Invoice status" at bounding box center [427, 165] width 106 height 17
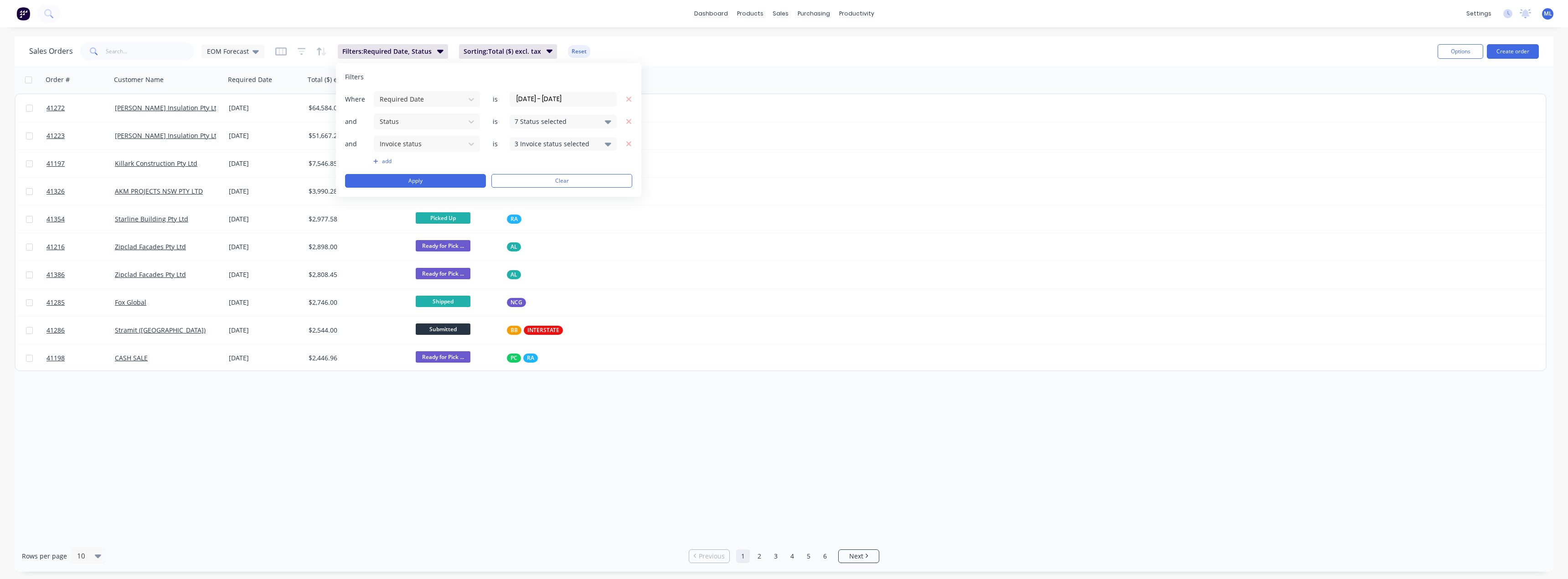
click at [567, 146] on div "3 Invoice status selected" at bounding box center [556, 144] width 83 height 10
click at [550, 213] on div "Invoiced" at bounding box center [592, 212] width 110 height 10
click at [551, 235] on div "Partial" at bounding box center [592, 231] width 110 height 10
click at [432, 179] on button "Apply" at bounding box center [415, 181] width 141 height 13
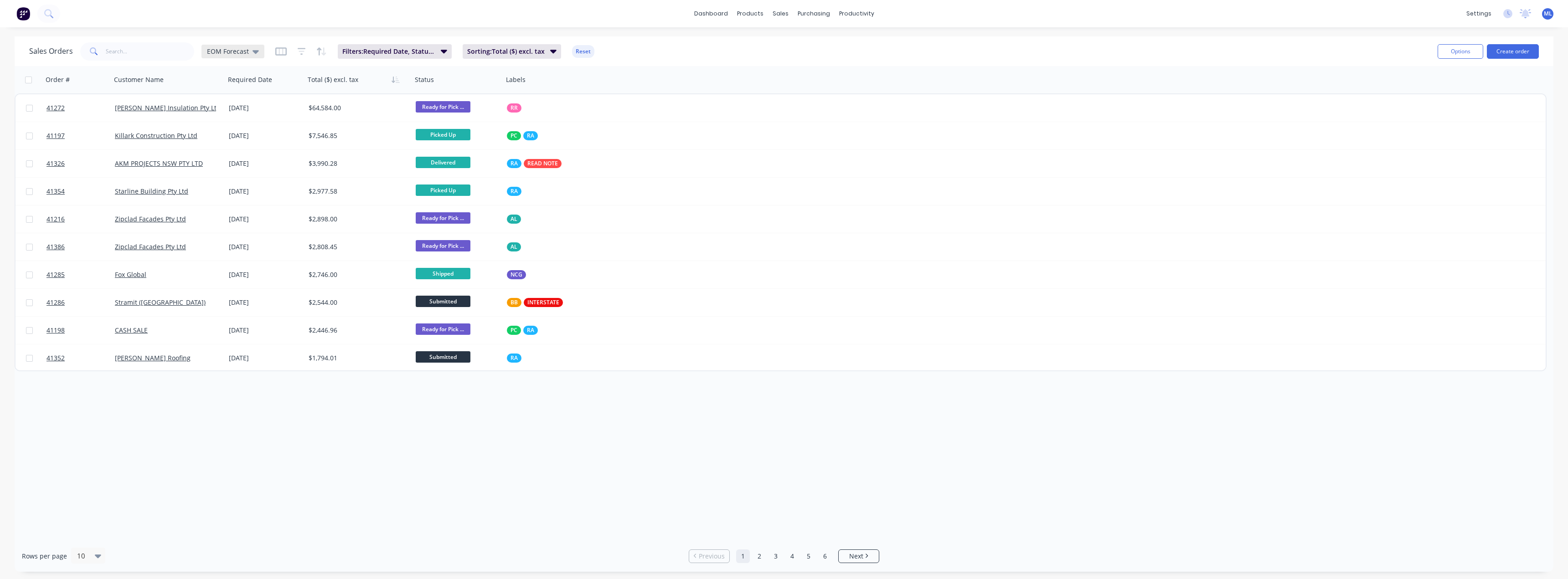
click at [244, 50] on span "EOM Forecast" at bounding box center [228, 51] width 42 height 10
click at [317, 185] on button "edit" at bounding box center [318, 184] width 12 height 10
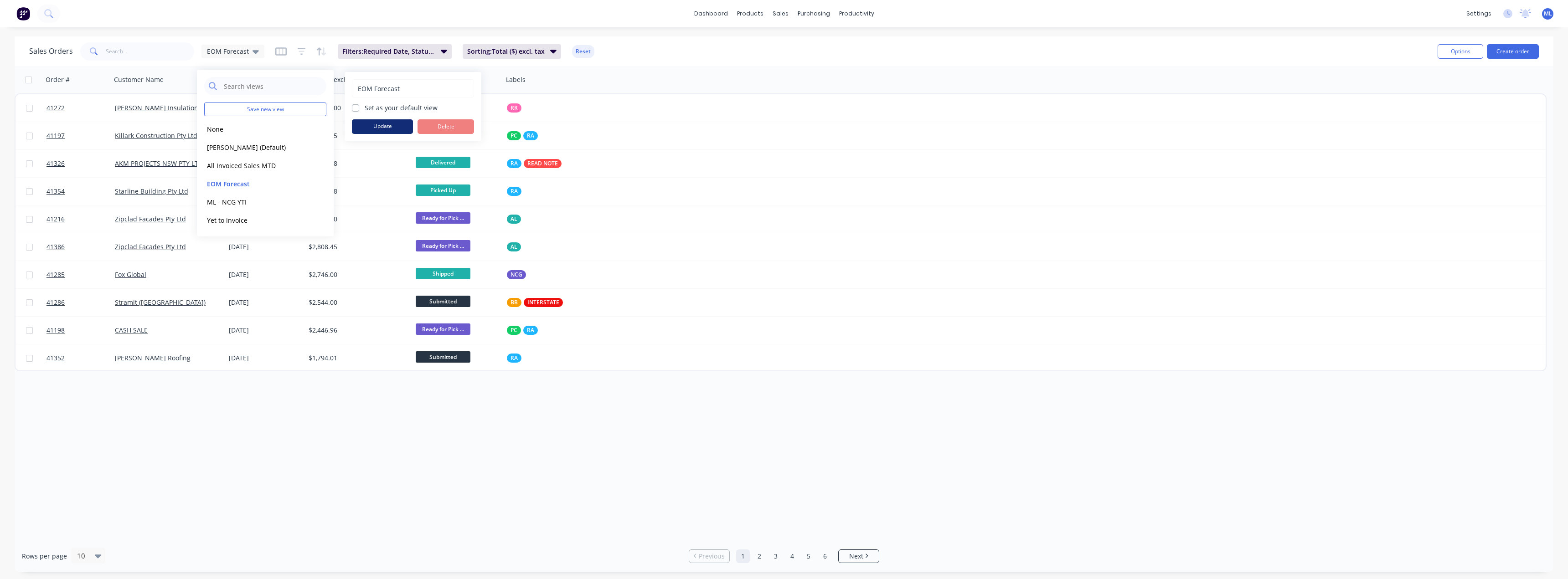
click at [384, 127] on button "Update" at bounding box center [382, 127] width 61 height 15
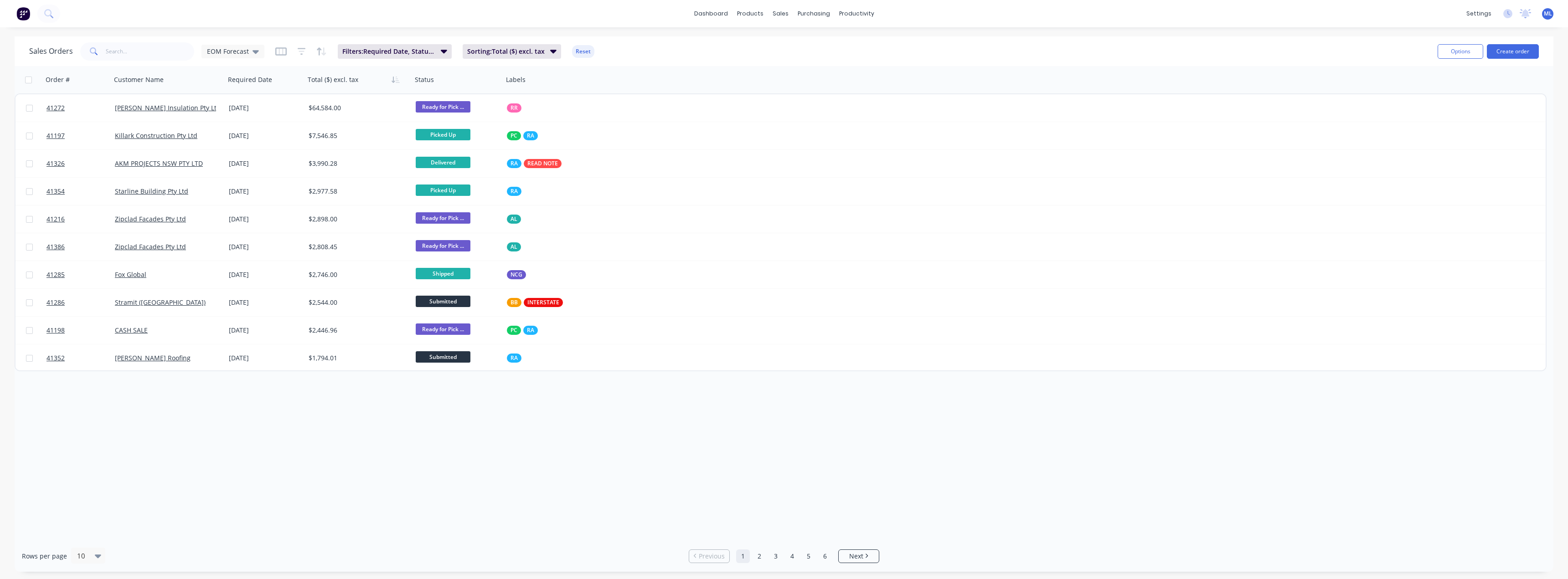
click at [311, 423] on div "Order # Customer Name Required Date Total ($) excl. tax Status Labels 41272 Fle…" at bounding box center [784, 303] width 1539 height 474
click at [762, 556] on link "2" at bounding box center [759, 556] width 13 height 13
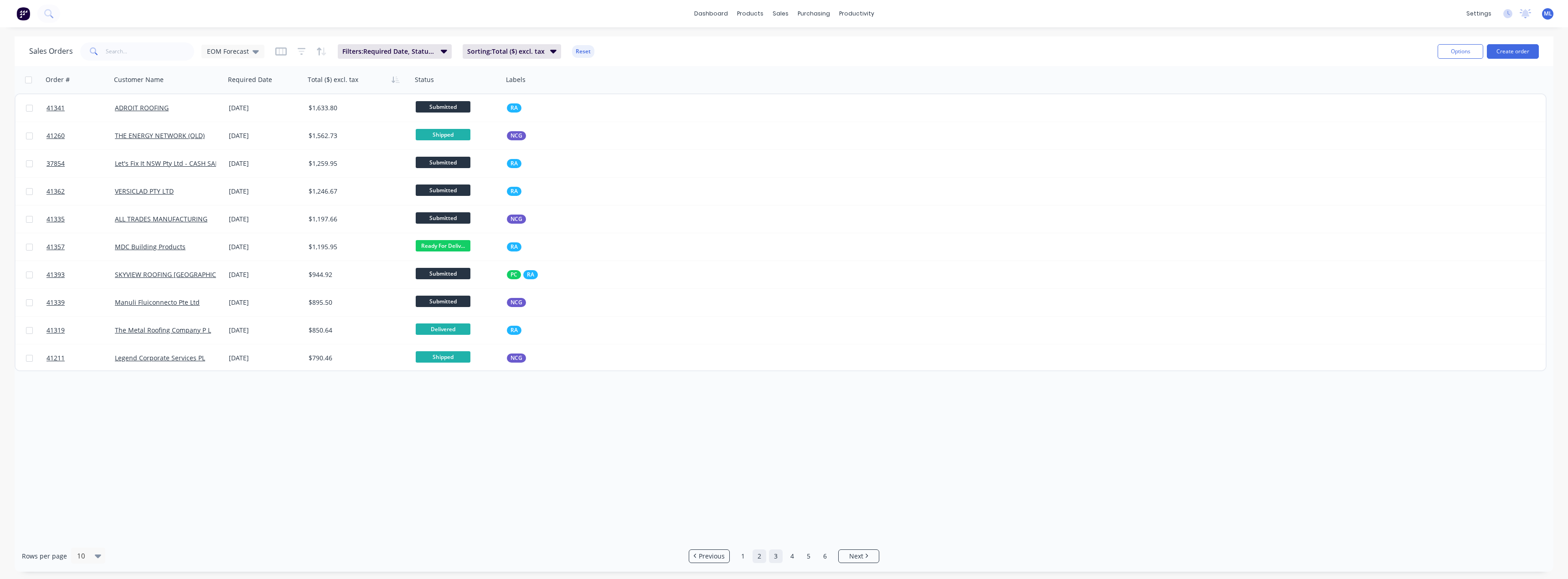
click at [776, 559] on link "3" at bounding box center [775, 556] width 13 height 13
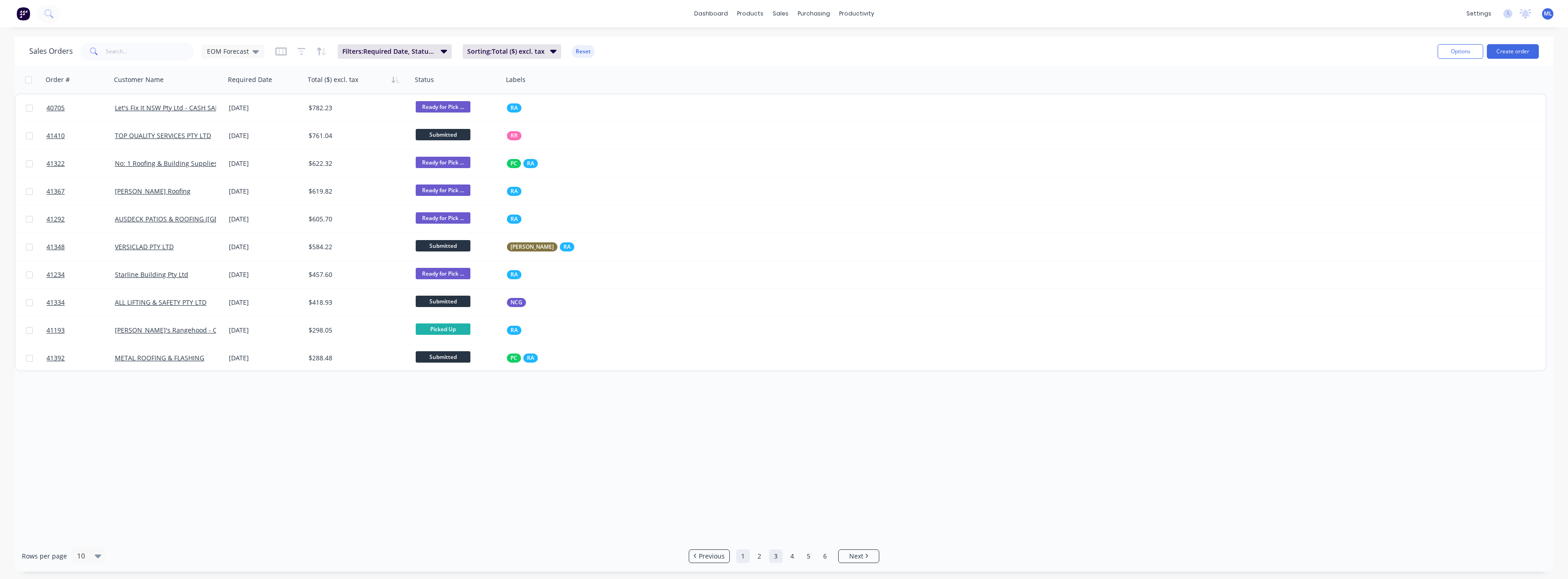
click at [746, 556] on link "1" at bounding box center [743, 556] width 13 height 13
